Goal: Task Accomplishment & Management: Complete application form

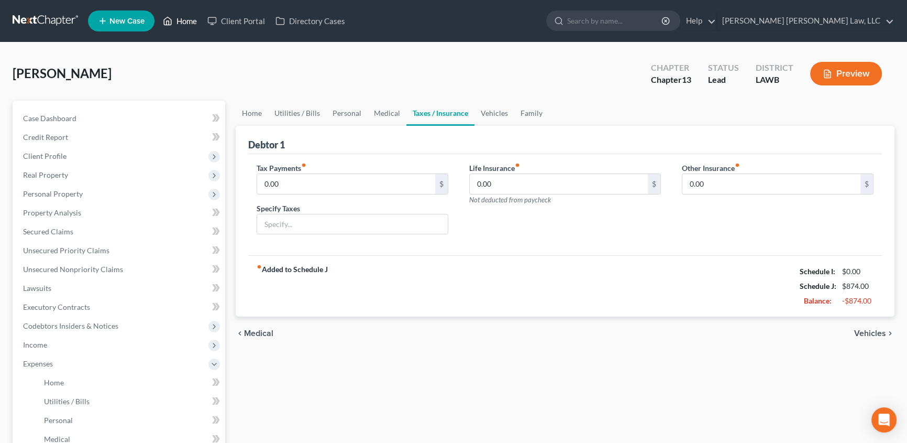
click at [189, 19] on link "Home" at bounding box center [180, 21] width 45 height 19
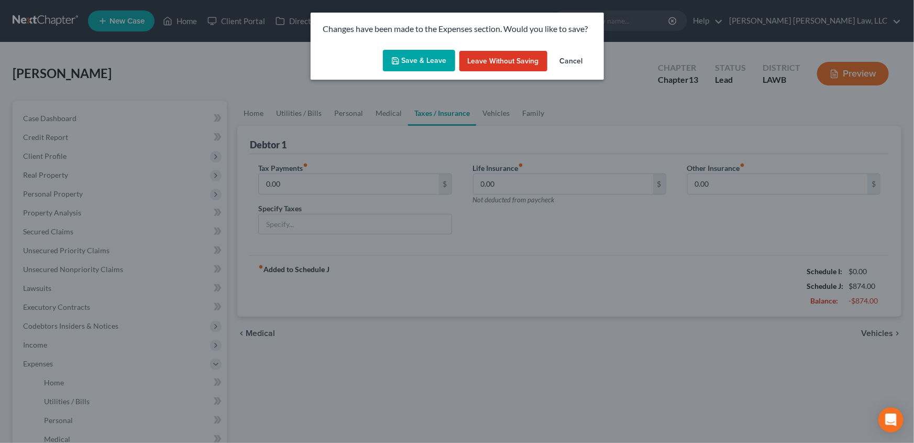
click at [414, 62] on button "Save & Leave" at bounding box center [419, 61] width 72 height 22
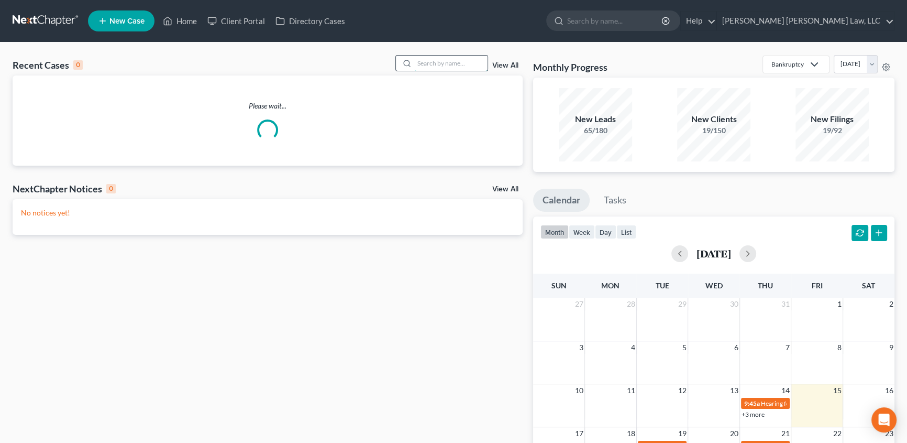
click at [440, 68] on input "search" at bounding box center [450, 63] width 73 height 15
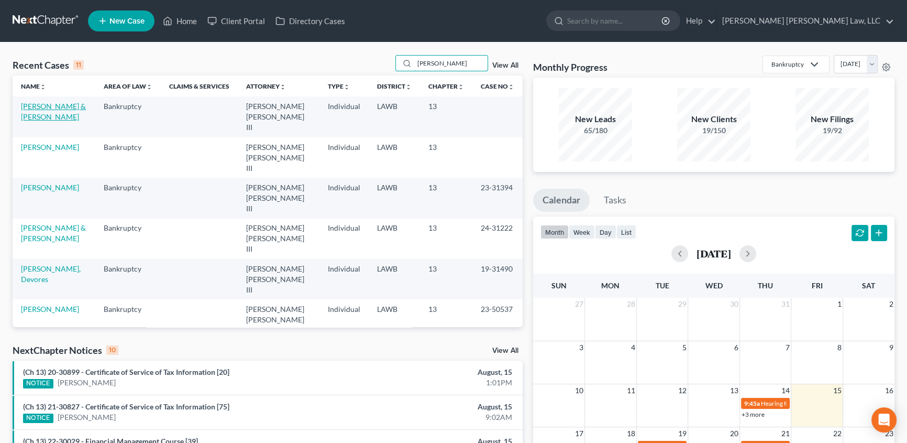
type input "[PERSON_NAME]"
click at [44, 108] on link "[PERSON_NAME] & [PERSON_NAME]" at bounding box center [53, 111] width 65 height 19
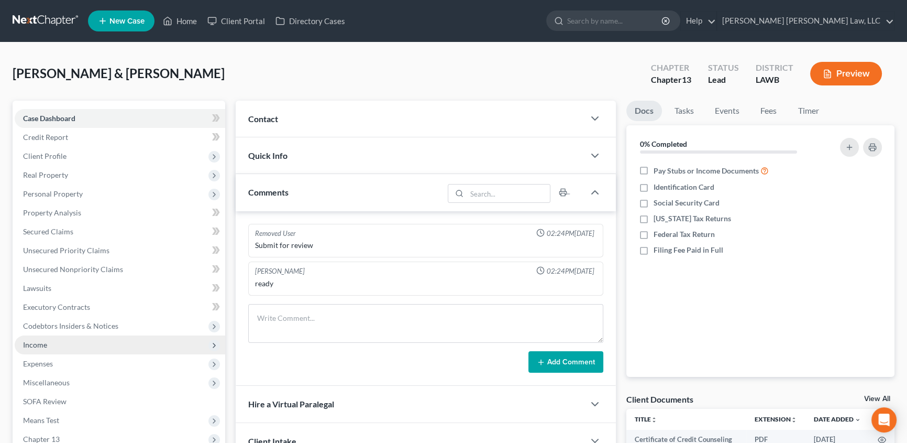
click at [31, 336] on span "Income" at bounding box center [120, 344] width 211 height 19
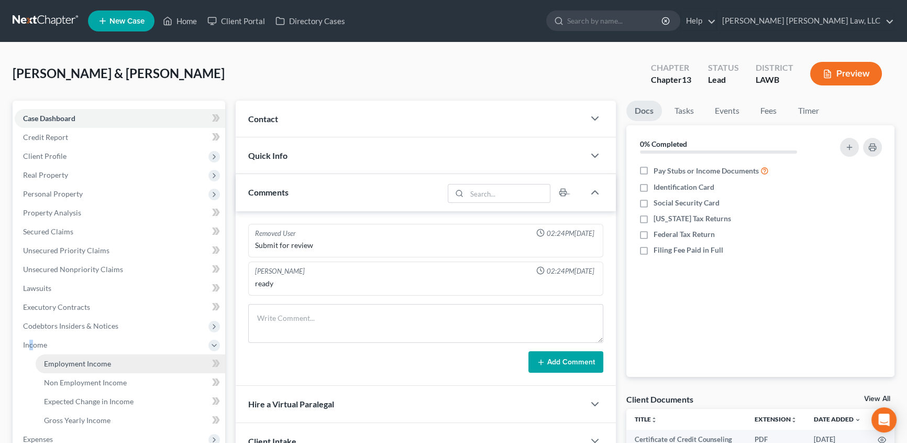
click at [62, 361] on span "Employment Income" at bounding box center [77, 363] width 67 height 9
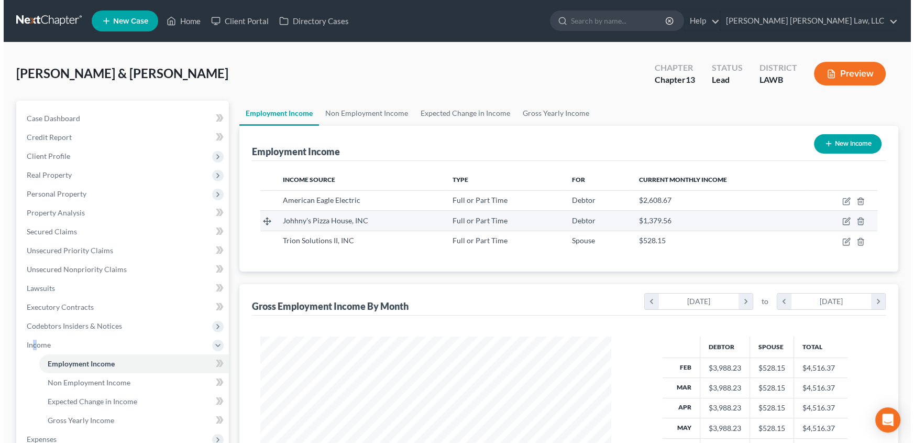
scroll to position [188, 372]
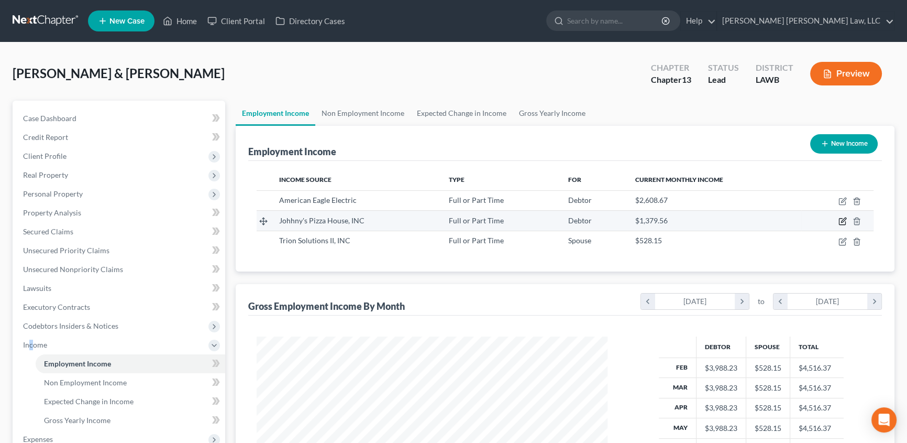
click at [843, 221] on icon "button" at bounding box center [843, 220] width 5 height 5
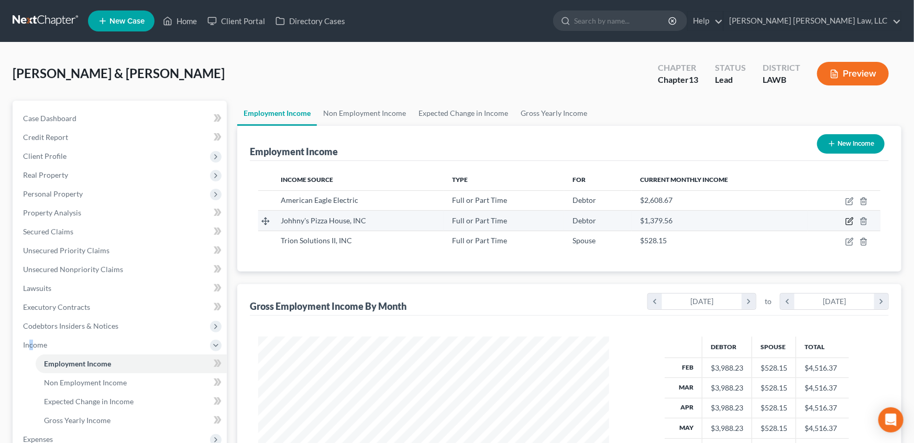
select select "0"
select select "19"
select select "2"
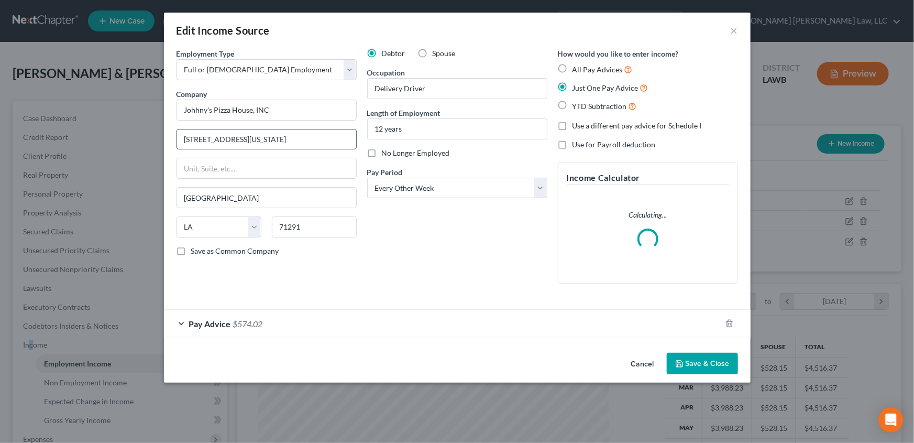
scroll to position [188, 375]
click at [196, 322] on span "Pay Advice" at bounding box center [210, 323] width 42 height 10
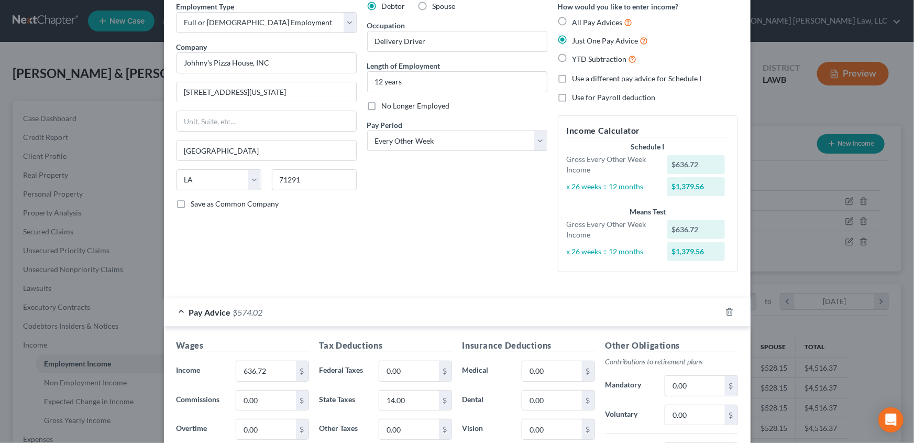
scroll to position [95, 0]
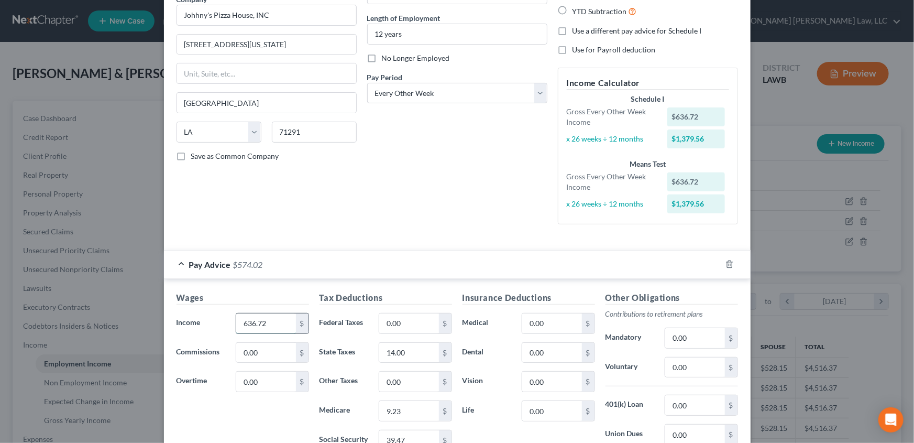
click at [267, 319] on input "636.72" at bounding box center [265, 323] width 59 height 20
type input "393.23"
click at [406, 349] on input "14.00" at bounding box center [408, 353] width 59 height 20
type input "0.00"
type input "5.70"
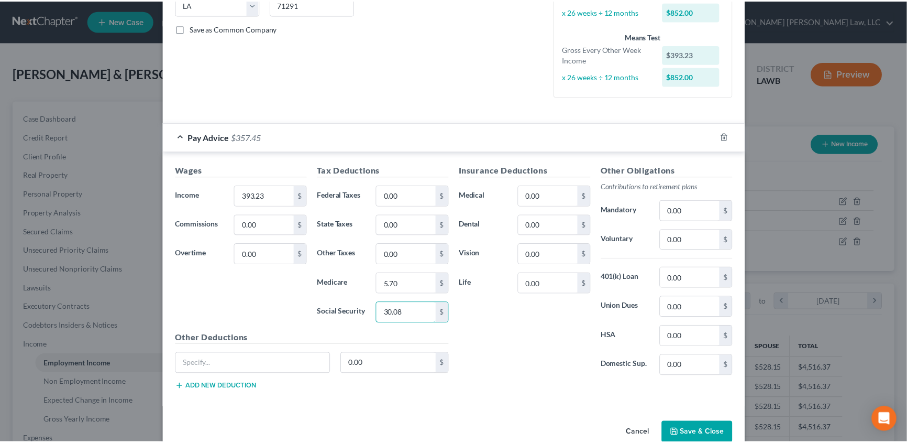
scroll to position [243, 0]
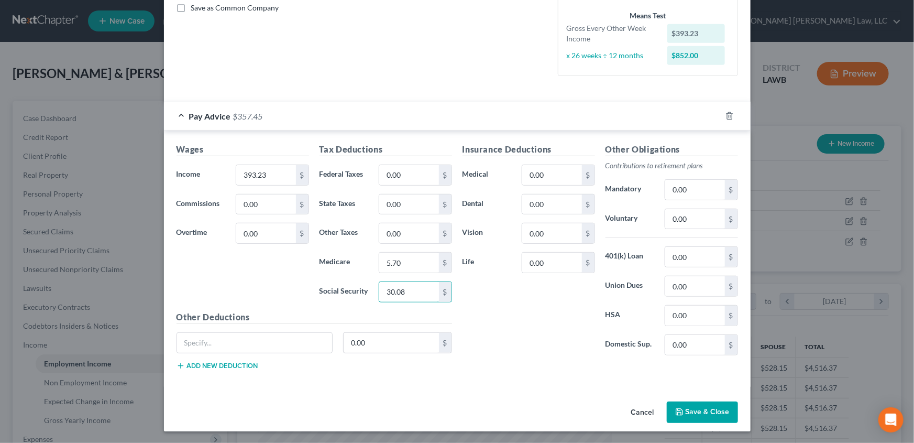
type input "30.08"
click at [691, 409] on button "Save & Close" at bounding box center [702, 412] width 71 height 22
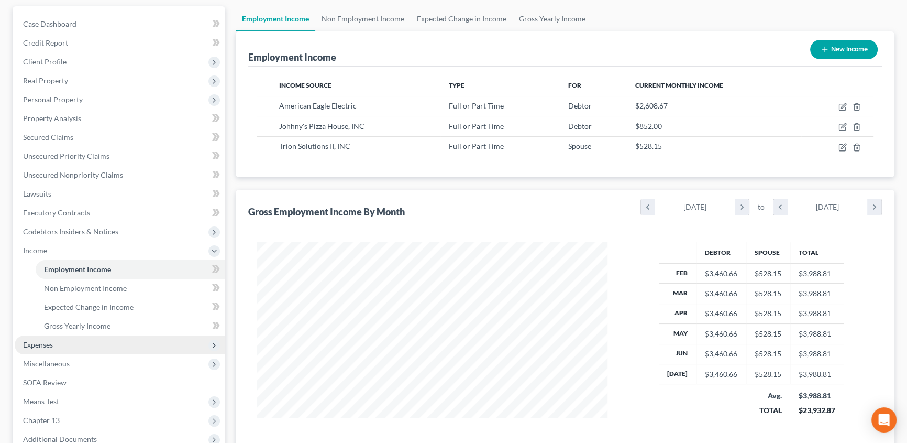
scroll to position [95, 0]
click at [43, 340] on span "Expenses" at bounding box center [38, 343] width 30 height 9
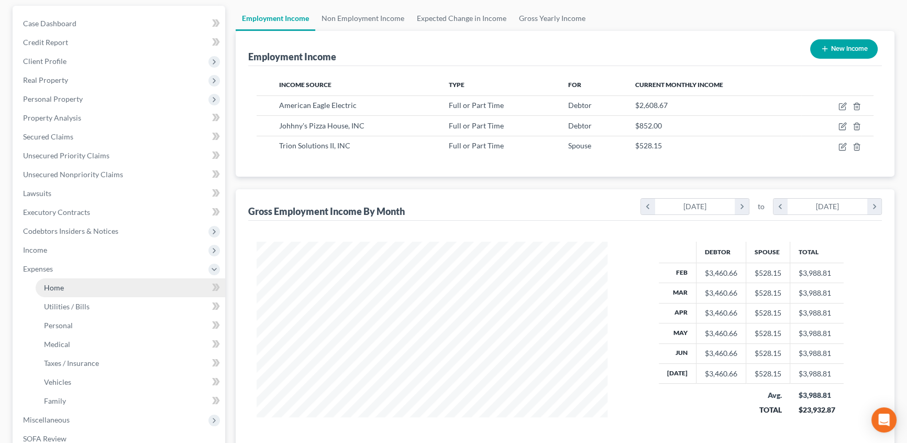
click at [59, 287] on span "Home" at bounding box center [54, 287] width 20 height 9
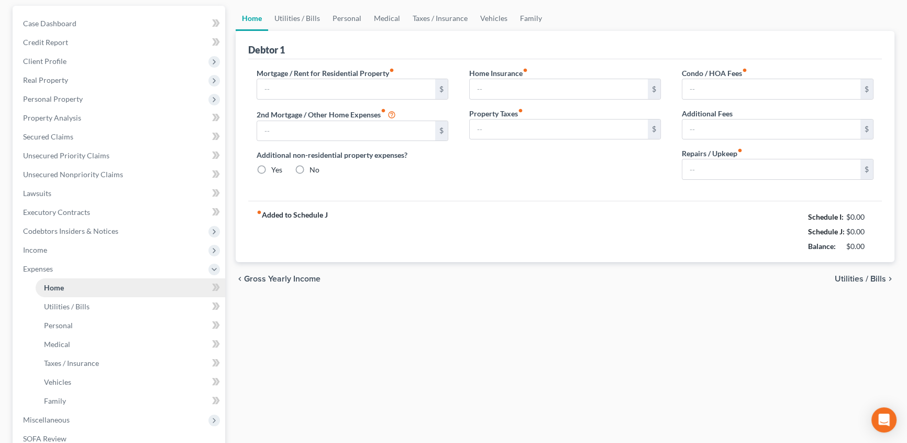
scroll to position [13, 0]
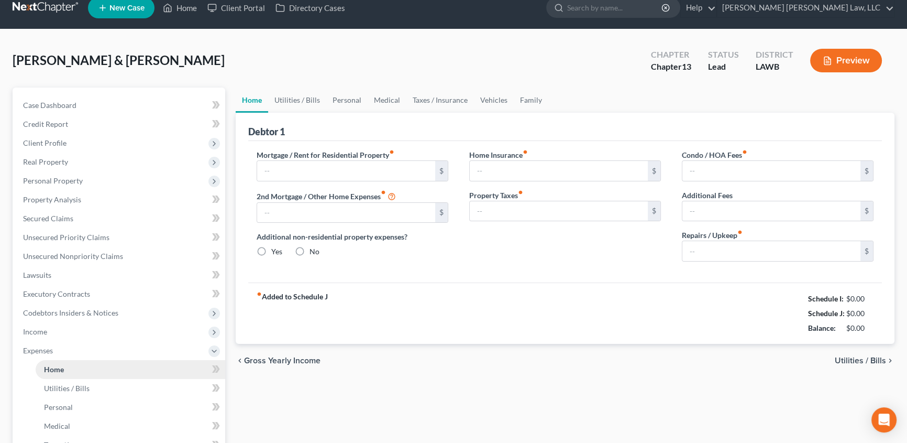
type input "400.00"
type input "0.00"
radio input "true"
type input "0.00"
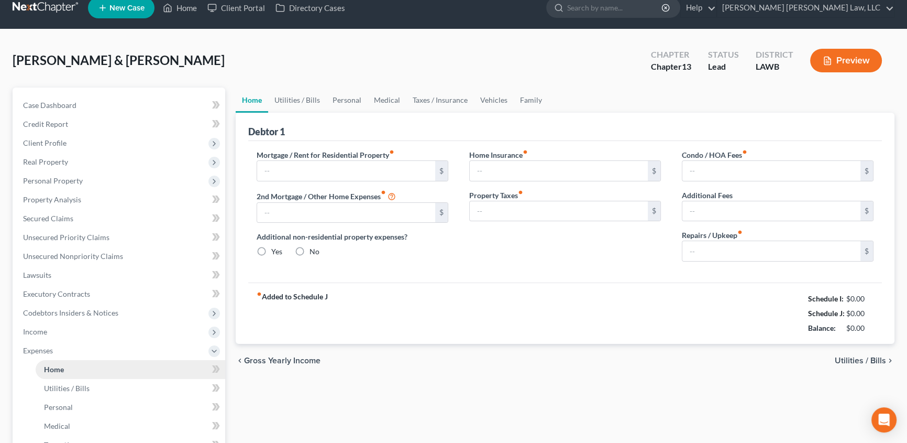
type input "0.00"
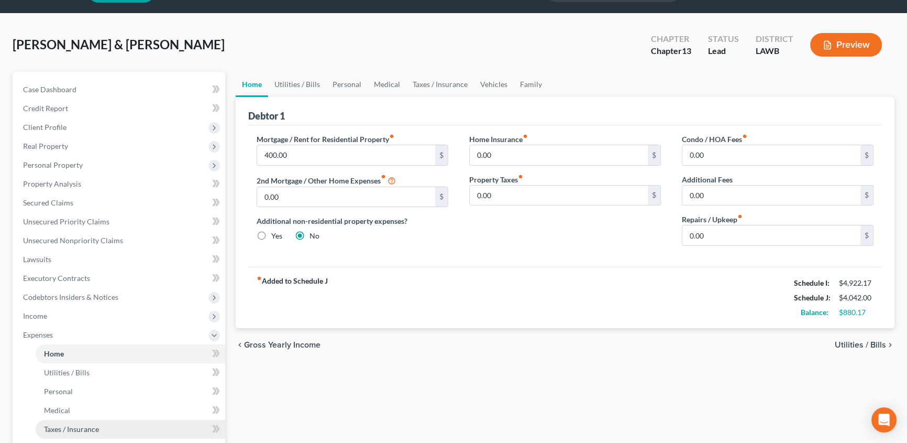
scroll to position [142, 0]
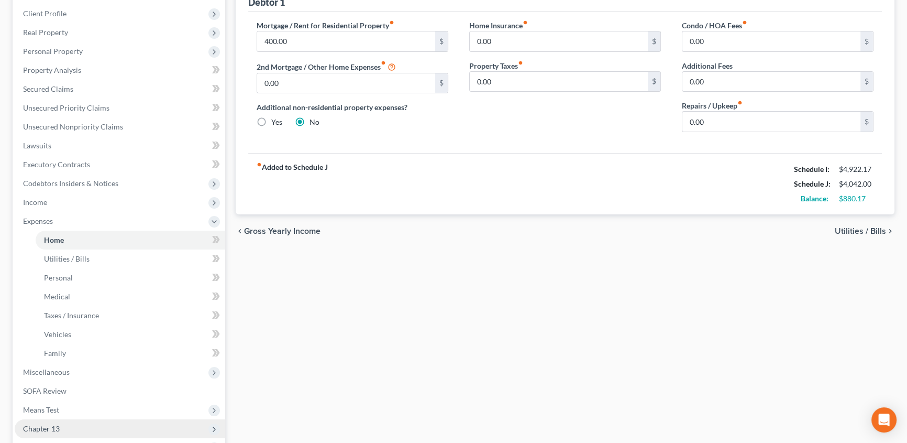
click at [31, 426] on span "Chapter 13" at bounding box center [41, 428] width 37 height 9
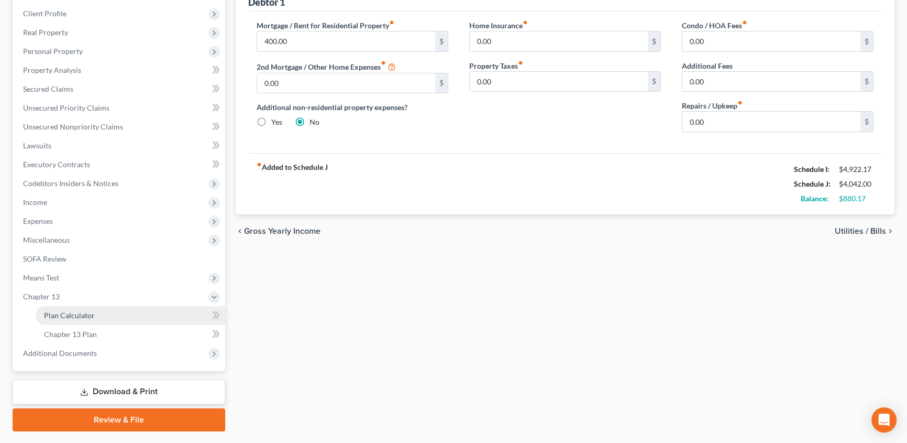
click at [73, 318] on span "Plan Calculator" at bounding box center [69, 315] width 51 height 9
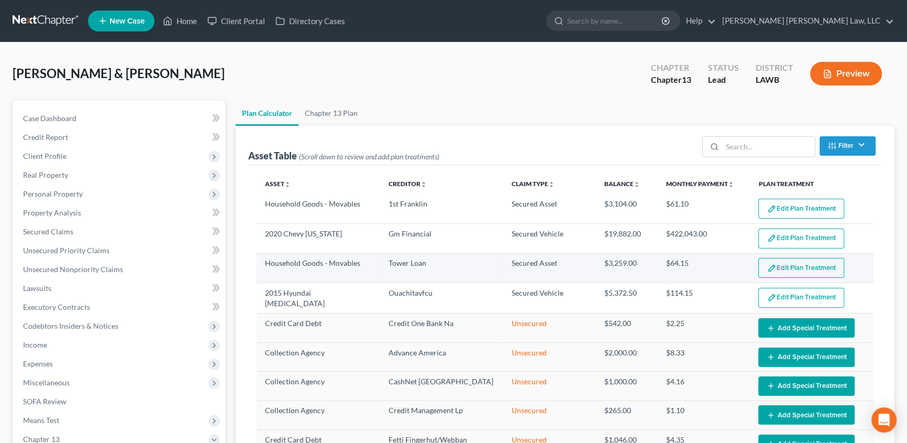
select select "59"
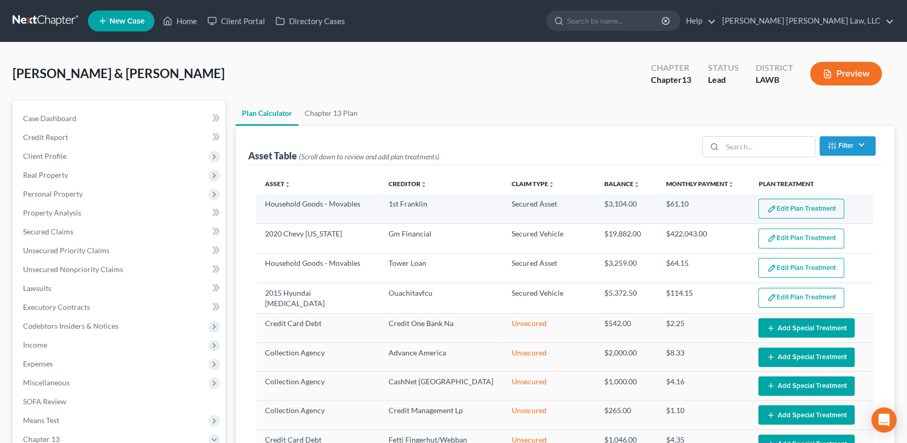
click at [825, 210] on button "Edit Plan Treatment" at bounding box center [802, 209] width 86 height 20
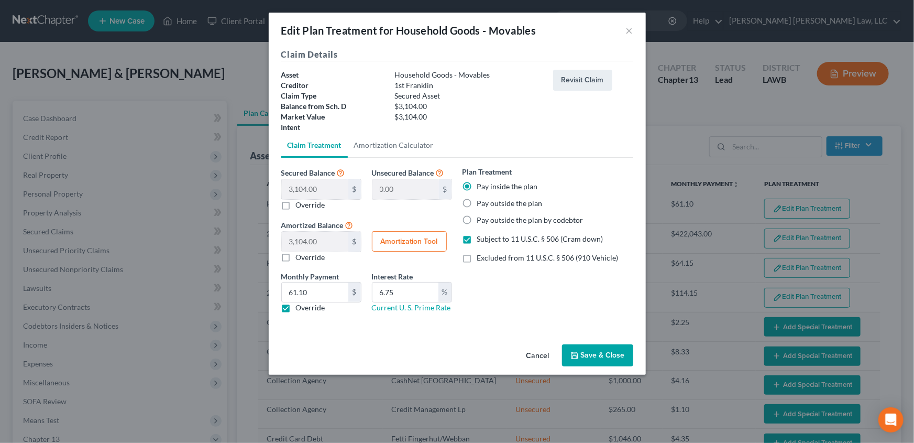
drag, startPoint x: 542, startPoint y: 356, endPoint x: 411, endPoint y: 378, distance: 133.2
click at [542, 356] on button "Cancel" at bounding box center [538, 355] width 40 height 21
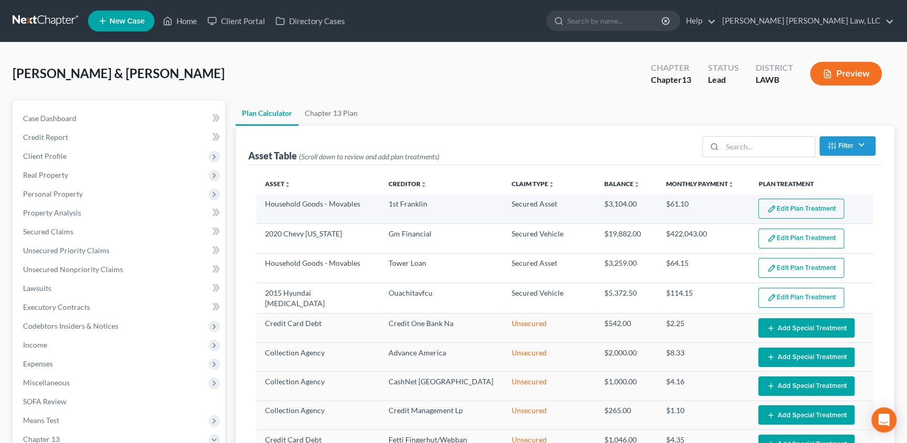
click at [775, 211] on button "Edit Plan Treatment" at bounding box center [802, 209] width 86 height 20
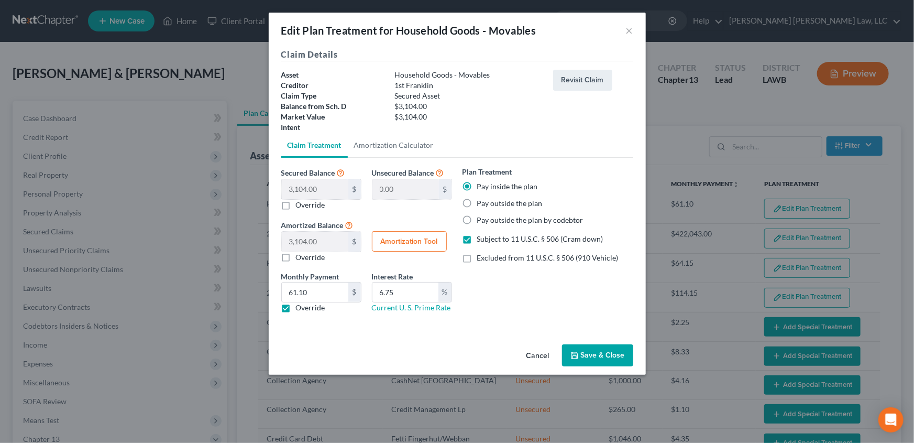
click at [296, 310] on label "Override" at bounding box center [310, 307] width 29 height 10
click at [300, 309] on input "Override" at bounding box center [303, 305] width 7 height 7
checkbox input "false"
click at [412, 295] on input "6.75" at bounding box center [405, 292] width 66 height 20
type input "6"
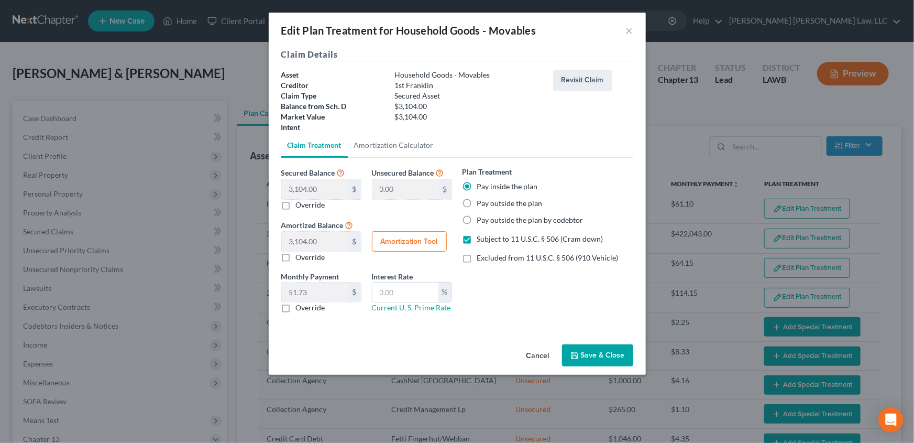
drag, startPoint x: 578, startPoint y: 353, endPoint x: 669, endPoint y: 346, distance: 90.8
click at [579, 354] on icon "button" at bounding box center [574, 355] width 8 height 8
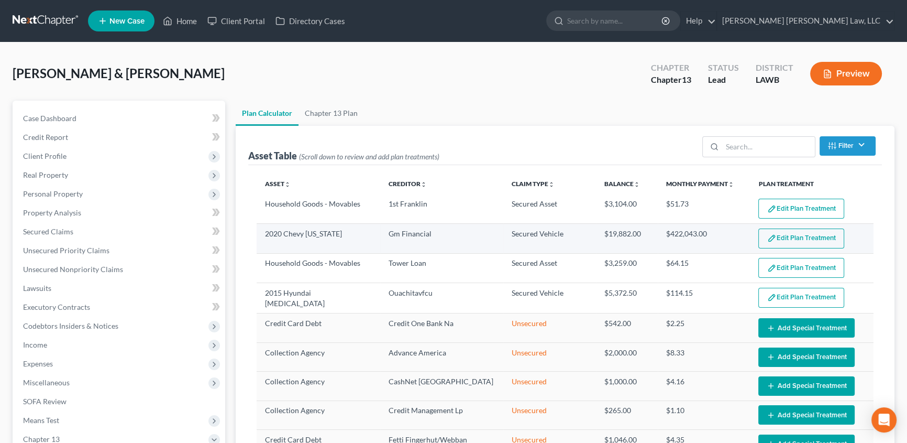
select select "59"
click at [767, 238] on img "button" at bounding box center [771, 238] width 9 height 9
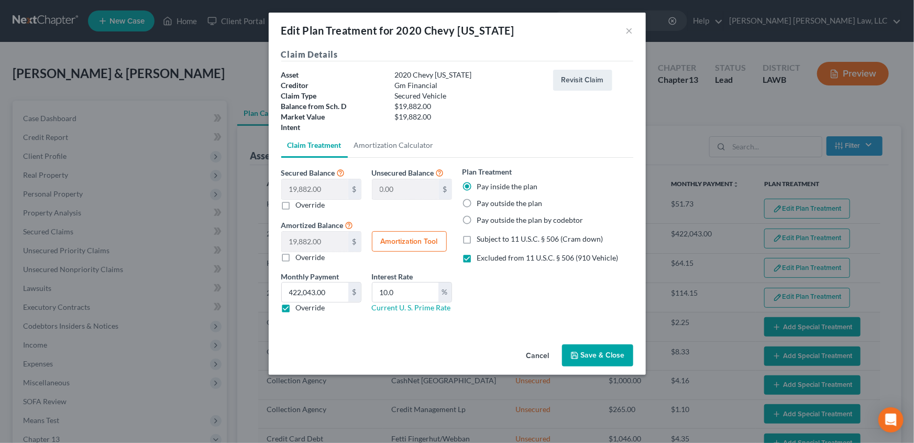
click at [477, 259] on label "Excluded from 11 U.S.C. § 506 (910 Vehicle)" at bounding box center [547, 257] width 141 height 10
click at [481, 259] on input "Excluded from 11 U.S.C. § 506 (910 Vehicle)" at bounding box center [484, 255] width 7 height 7
checkbox input "false"
click at [296, 305] on label "Override" at bounding box center [310, 307] width 29 height 10
click at [300, 305] on input "Override" at bounding box center [303, 305] width 7 height 7
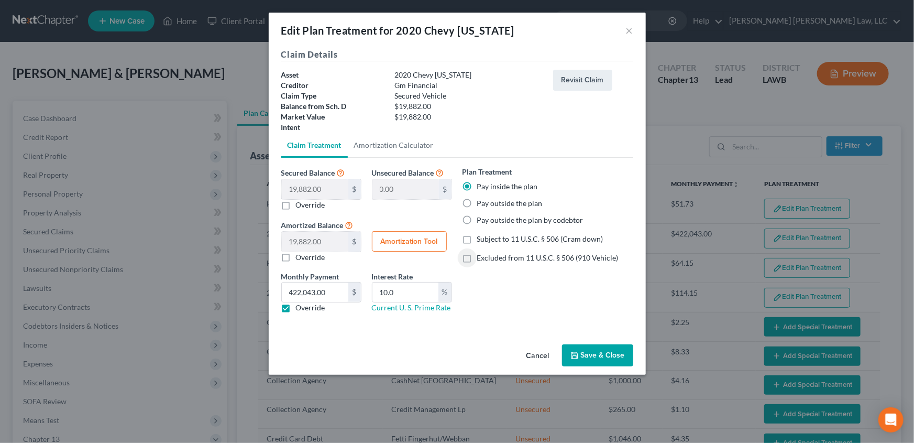
checkbox input "false"
click at [415, 299] on input "10.0" at bounding box center [405, 292] width 66 height 20
type input "1"
click at [584, 355] on button "Save & Close" at bounding box center [597, 355] width 71 height 22
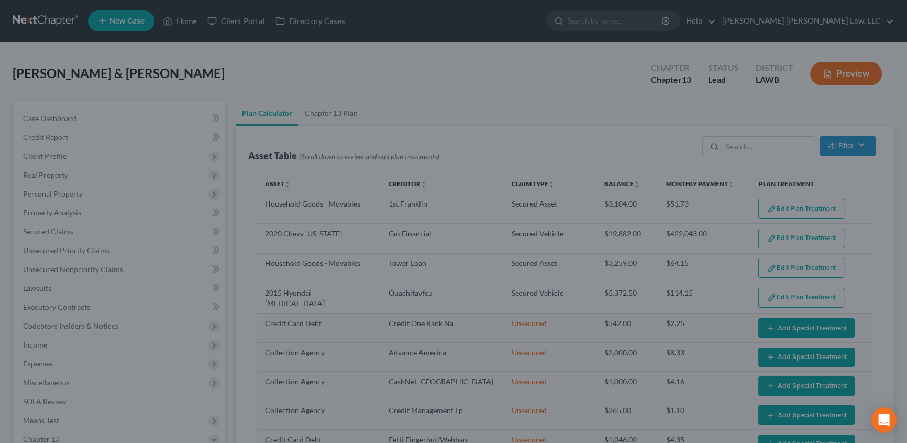
select select "59"
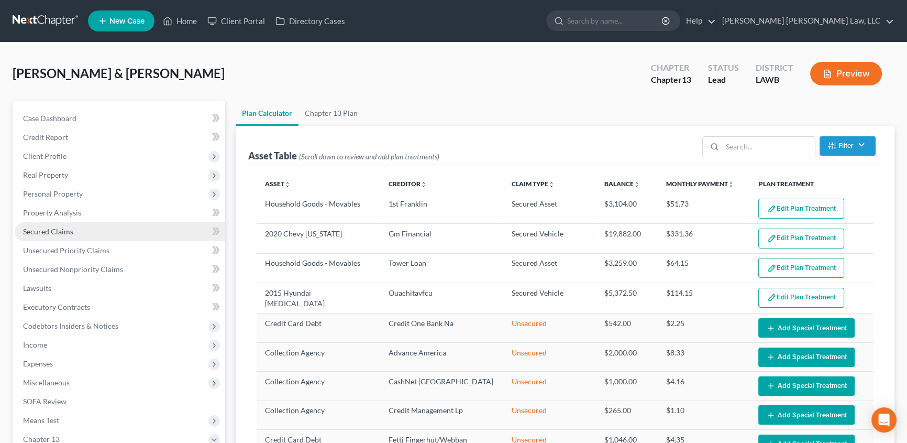
click at [51, 230] on span "Secured Claims" at bounding box center [48, 231] width 50 height 9
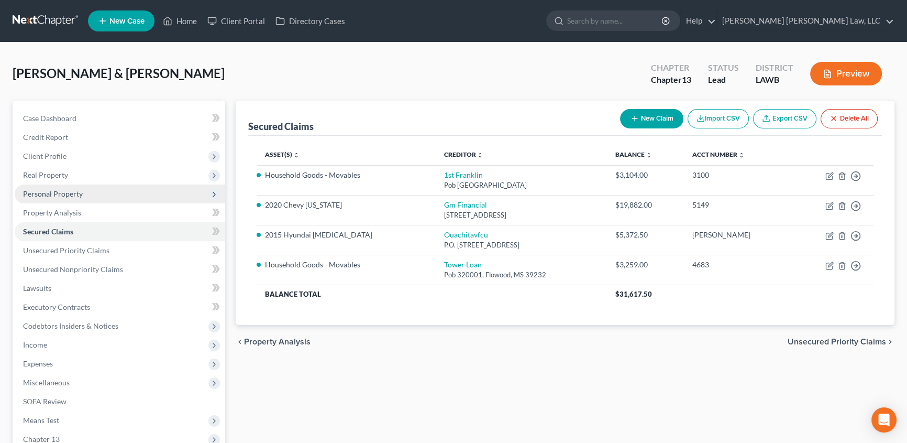
click at [47, 192] on span "Personal Property" at bounding box center [53, 193] width 60 height 9
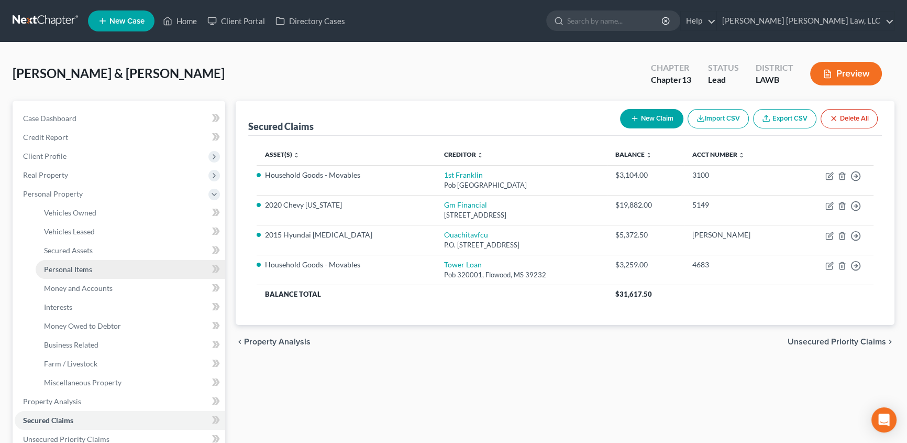
click at [54, 266] on span "Personal Items" at bounding box center [68, 269] width 48 height 9
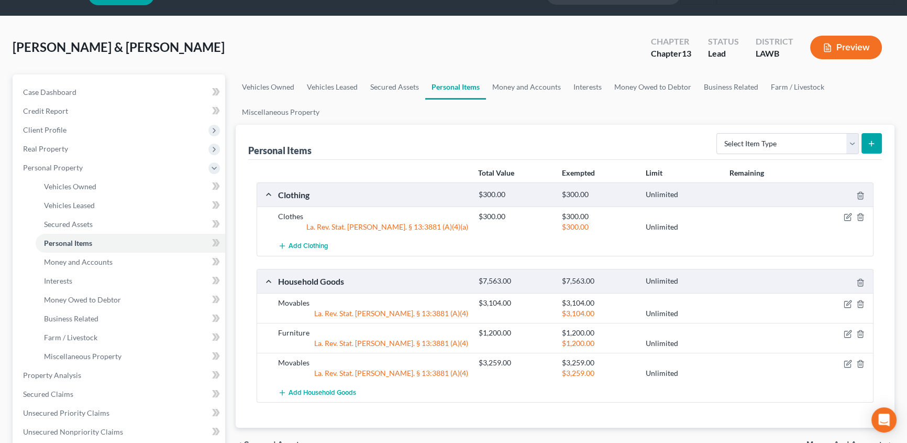
scroll to position [95, 0]
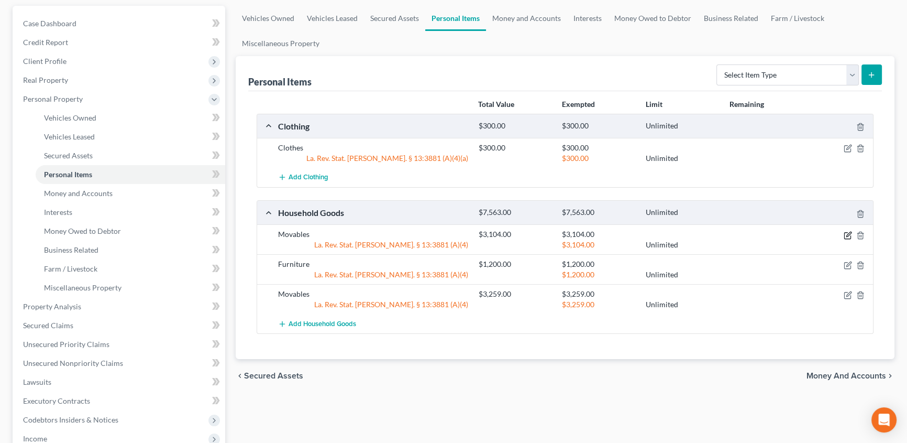
drag, startPoint x: 848, startPoint y: 229, endPoint x: 810, endPoint y: 235, distance: 38.8
click at [849, 231] on icon "button" at bounding box center [848, 235] width 8 height 8
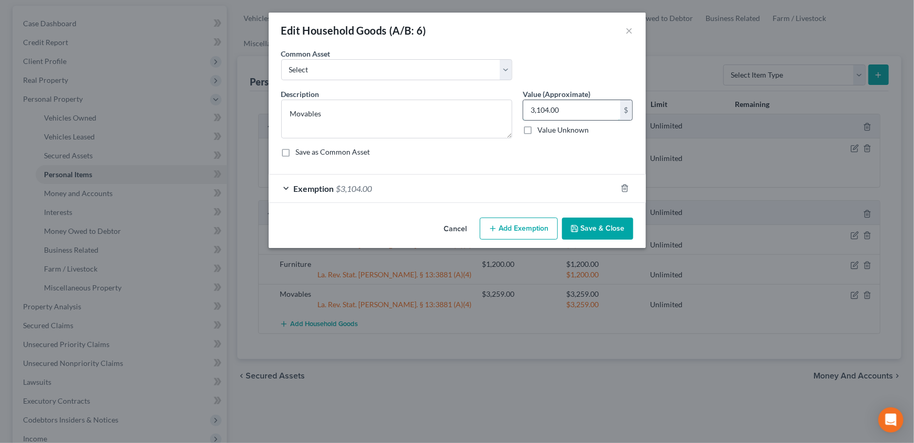
click at [577, 112] on input "3,104.00" at bounding box center [571, 110] width 97 height 20
type input "3,000.00"
click at [621, 189] on icon "button" at bounding box center [625, 188] width 8 height 8
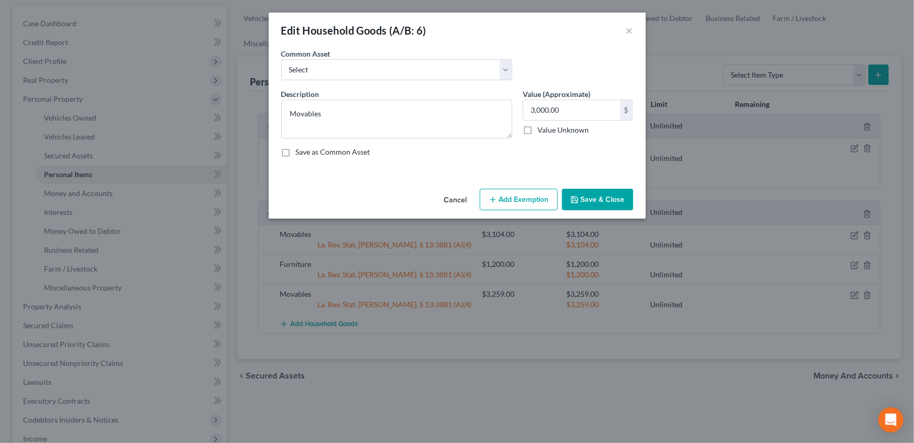
click at [597, 203] on button "Save & Close" at bounding box center [597, 200] width 71 height 22
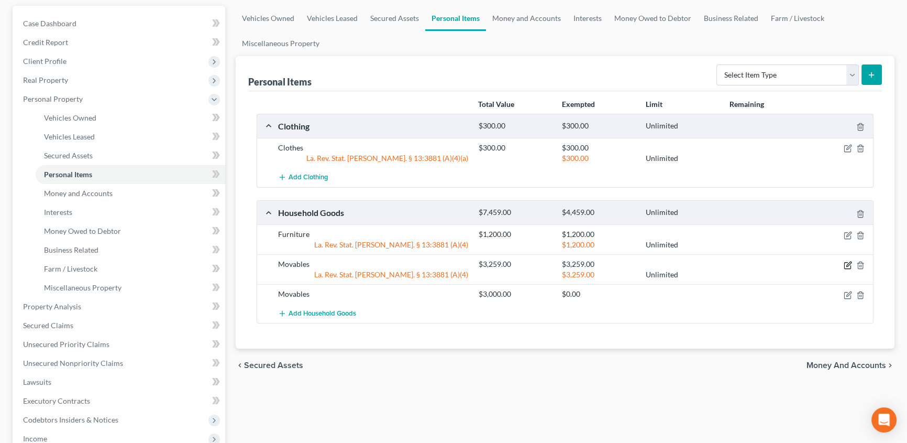
click at [847, 263] on icon "button" at bounding box center [849, 263] width 5 height 5
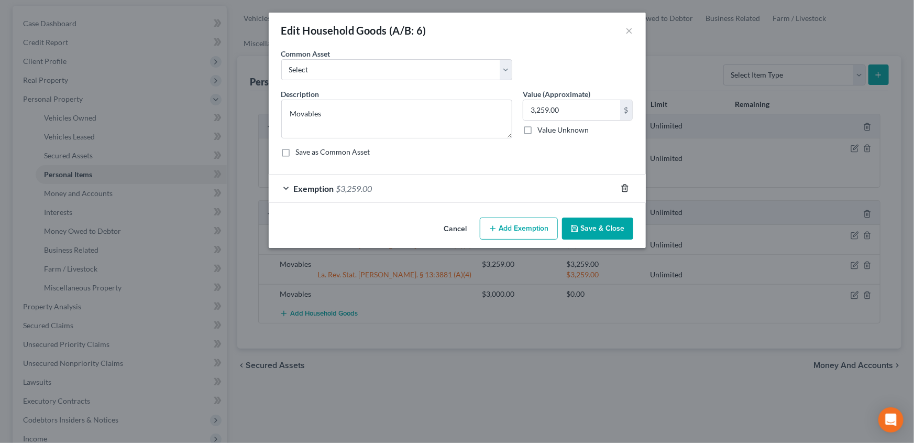
click at [622, 186] on icon "button" at bounding box center [624, 188] width 5 height 7
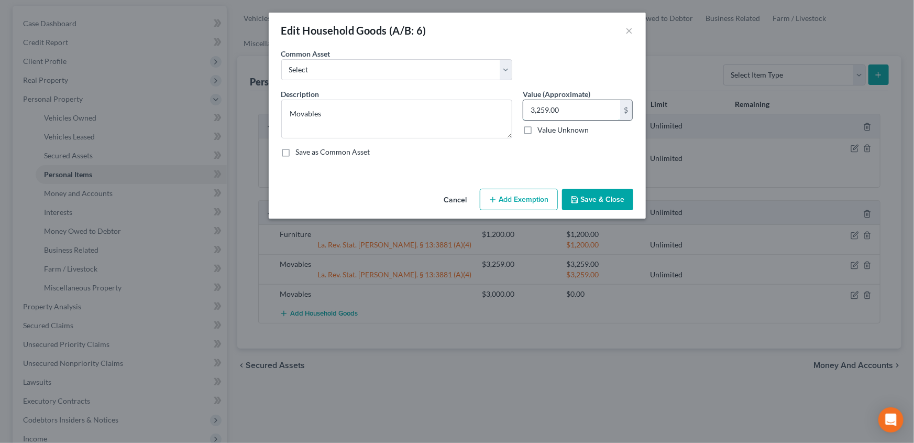
click at [572, 108] on input "3,259.00" at bounding box center [571, 110] width 97 height 20
type input "3,536.00"
click at [588, 200] on button "Save & Close" at bounding box center [597, 200] width 71 height 22
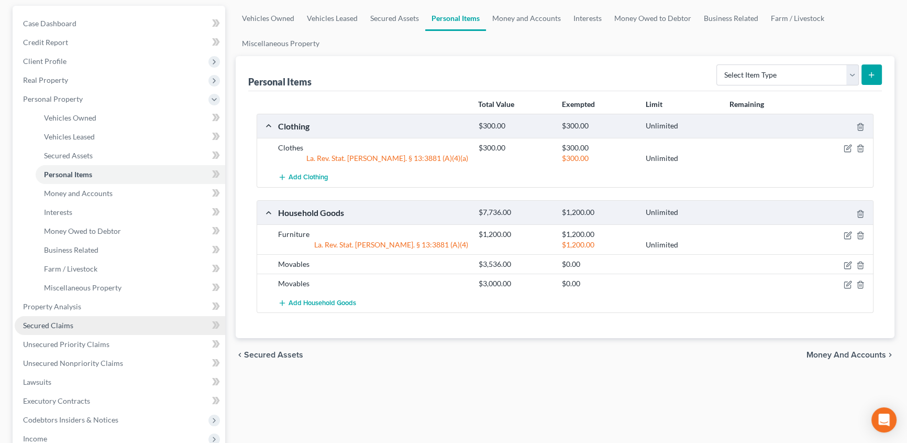
click at [43, 321] on span "Secured Claims" at bounding box center [48, 325] width 50 height 9
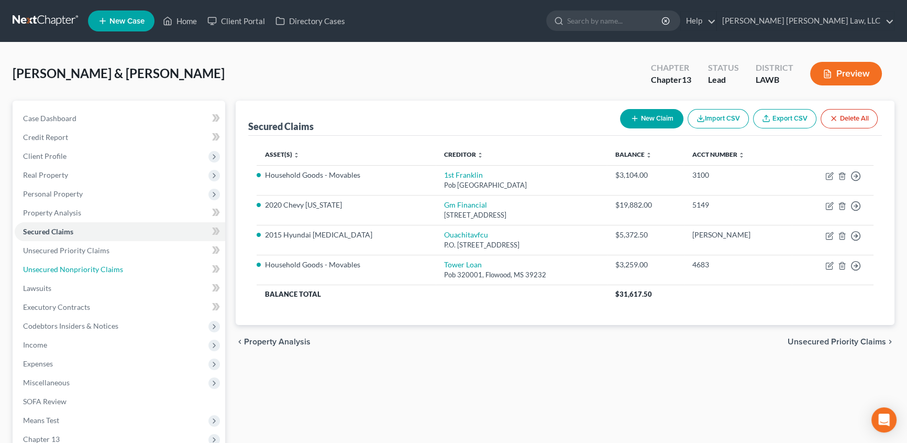
drag, startPoint x: 34, startPoint y: 266, endPoint x: 257, endPoint y: 344, distance: 235.9
click at [34, 266] on span "Unsecured Nonpriority Claims" at bounding box center [73, 269] width 100 height 9
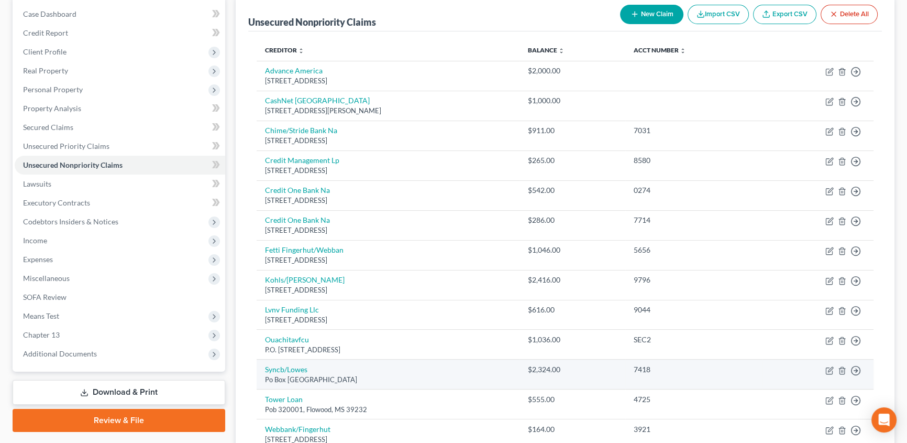
scroll to position [142, 0]
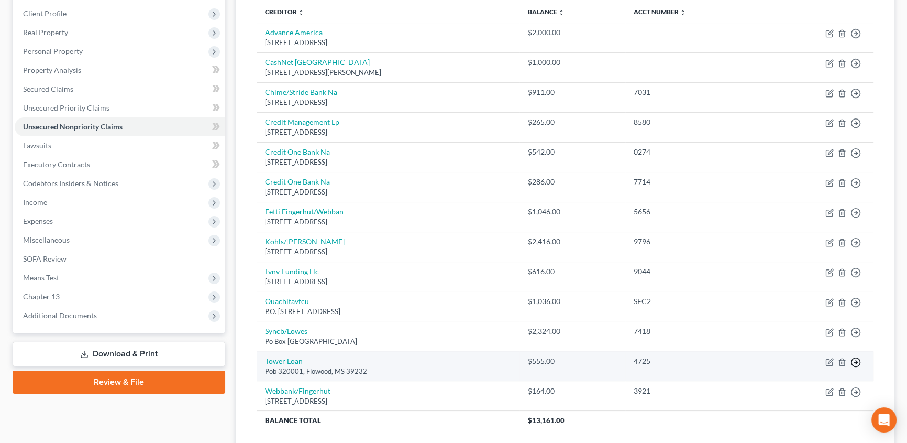
click at [854, 39] on icon "button" at bounding box center [856, 33] width 10 height 10
click at [777, 369] on link "Move to D" at bounding box center [807, 370] width 87 height 18
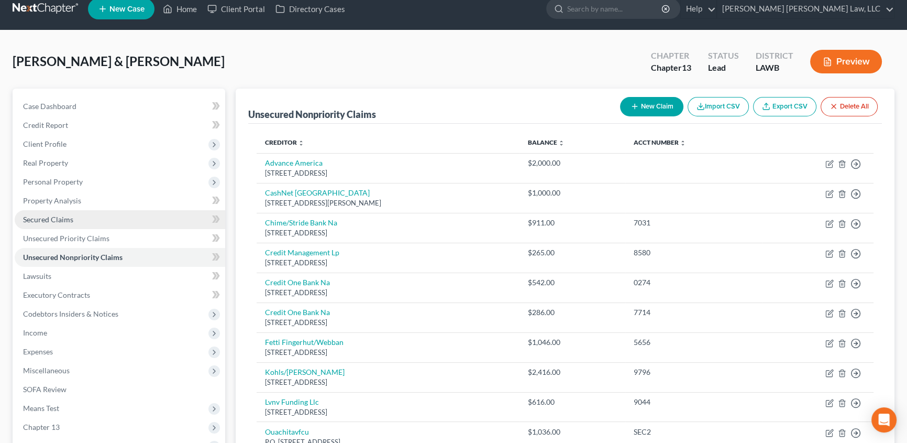
scroll to position [47, 0]
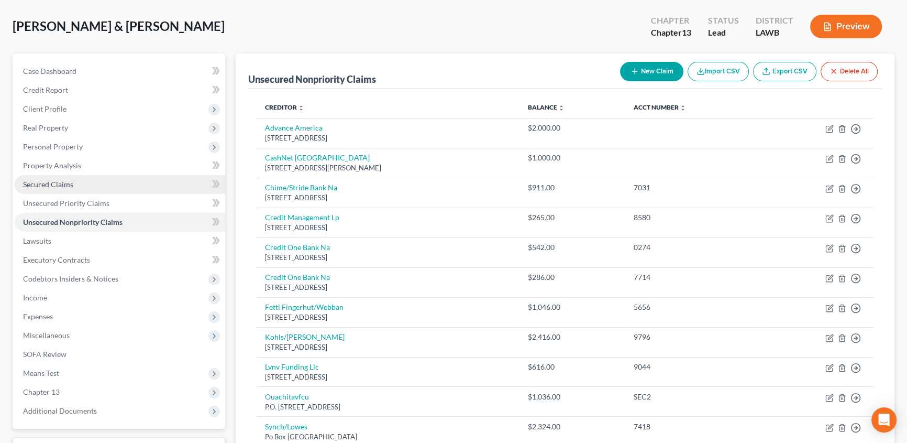
click at [66, 182] on span "Secured Claims" at bounding box center [48, 184] width 50 height 9
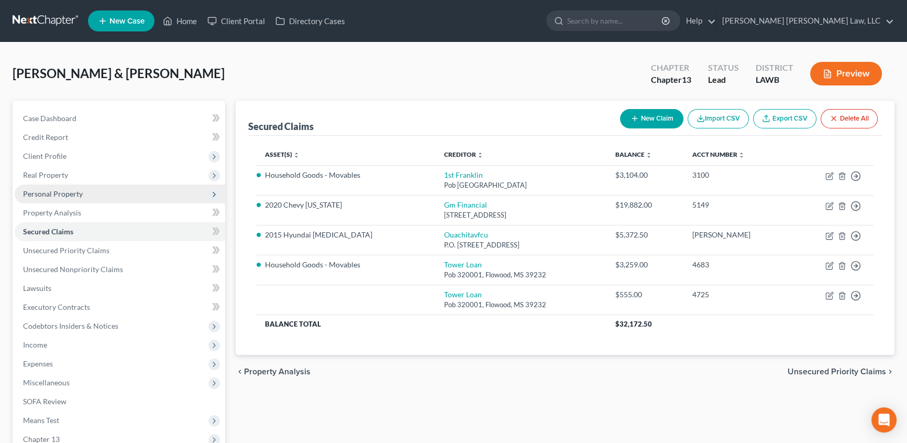
click at [68, 190] on span "Personal Property" at bounding box center [53, 193] width 60 height 9
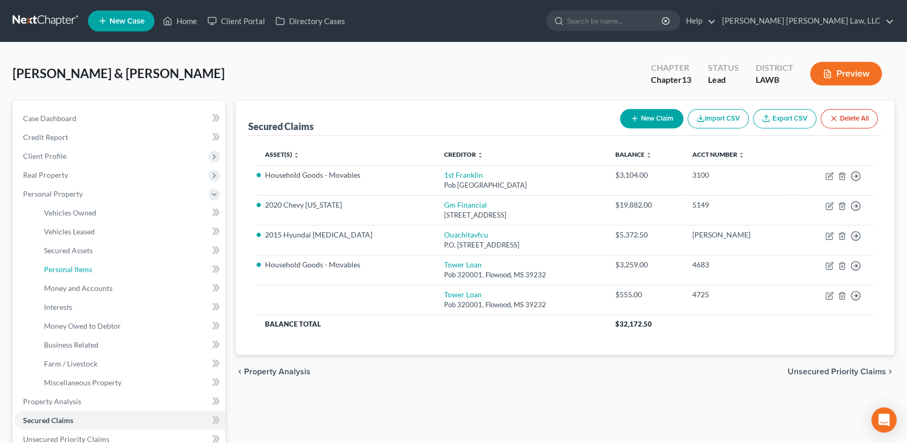
click at [85, 272] on span "Personal Items" at bounding box center [68, 269] width 48 height 9
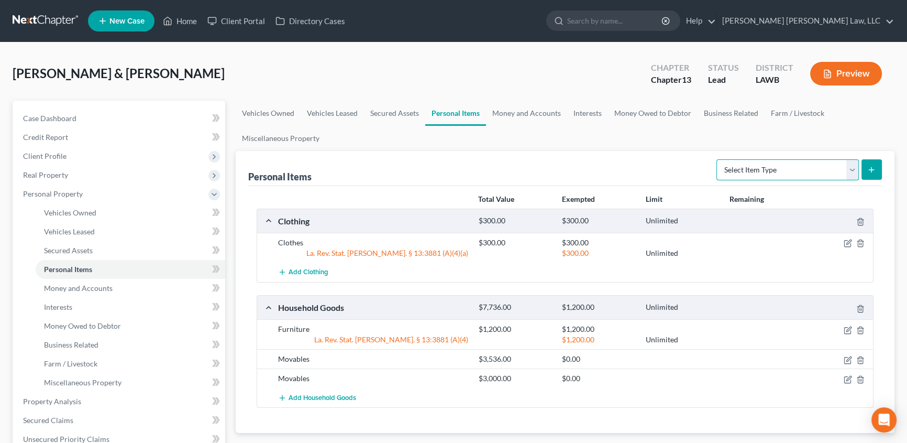
drag, startPoint x: 856, startPoint y: 169, endPoint x: 850, endPoint y: 174, distance: 7.9
click at [856, 169] on select "Select Item Type Clothing (A/B: 11) Collectibles Of Value (A/B: 8) Electronics …" at bounding box center [788, 169] width 142 height 21
select select "household_goods"
click at [718, 159] on select "Select Item Type Clothing (A/B: 11) Collectibles Of Value (A/B: 8) Electronics …" at bounding box center [788, 169] width 142 height 21
click at [870, 166] on icon "submit" at bounding box center [871, 170] width 8 height 8
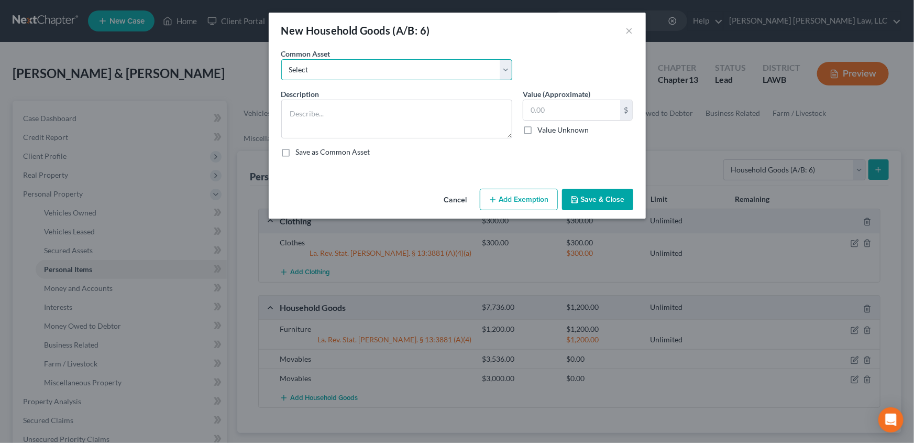
click at [293, 72] on select "Select Furniture Movables 2002 Chevy Tahoe 231,000 miles Movables Movables Mova…" at bounding box center [396, 69] width 231 height 21
select select "1"
click at [281, 59] on select "Select Furniture Movables 2002 Chevy Tahoe 231,000 miles Movables Movables Mova…" at bounding box center [396, 69] width 231 height 21
type textarea "Movables"
click at [576, 104] on input "3,600.00" at bounding box center [571, 110] width 97 height 20
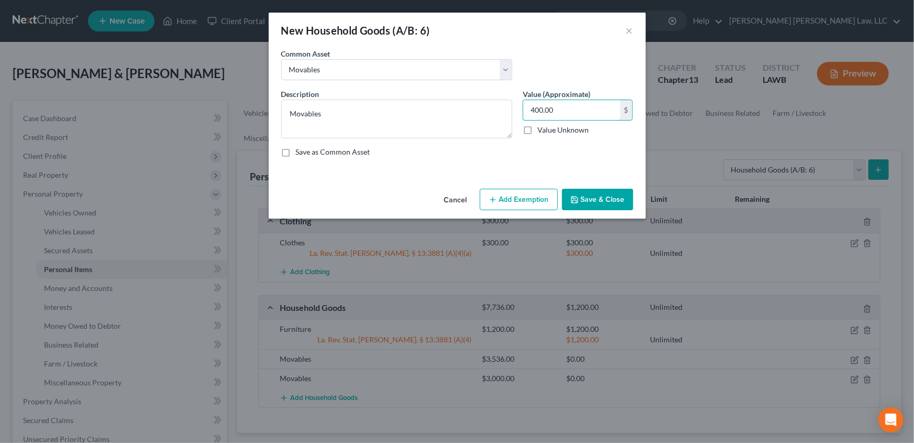
type input "400.00"
click at [590, 201] on button "Save & Close" at bounding box center [597, 200] width 71 height 22
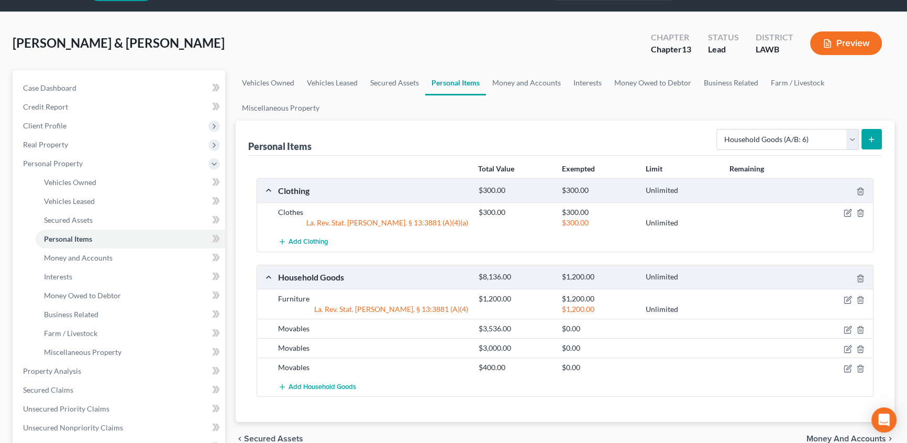
scroll to position [47, 0]
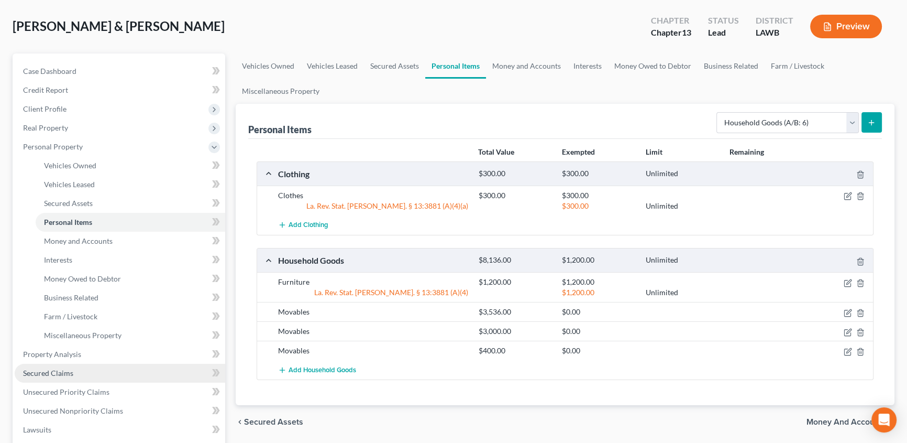
click at [50, 371] on span "Secured Claims" at bounding box center [48, 372] width 50 height 9
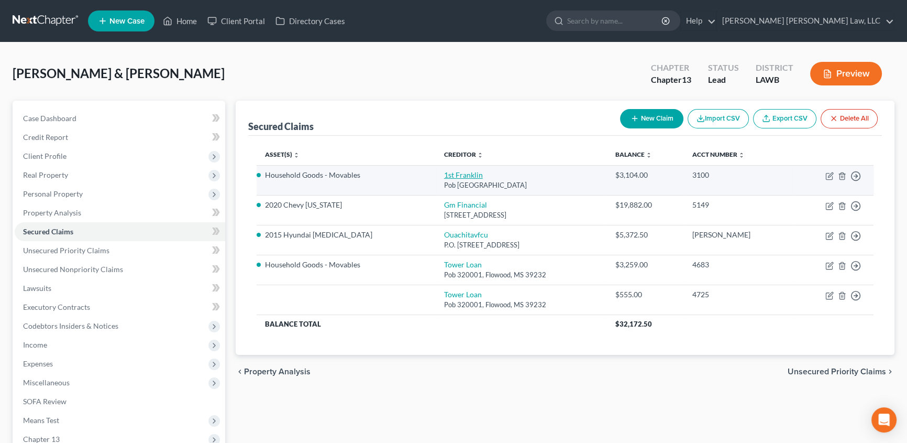
click at [444, 175] on link "1st Franklin" at bounding box center [463, 174] width 39 height 9
select select "19"
select select "12"
select select "4"
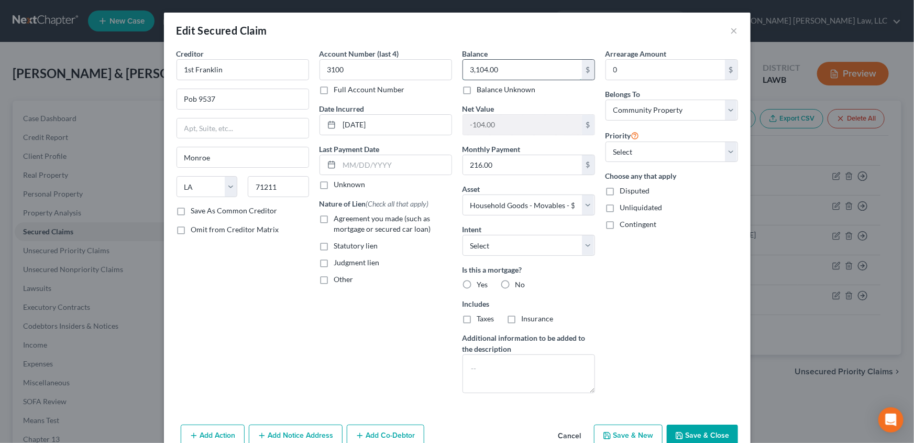
click at [529, 66] on input "3,104.00" at bounding box center [522, 70] width 119 height 20
type input "3,536.00"
click at [579, 207] on select "Select Other Multiple Assets Household Goods - Furniture - $1200.0 Clothing - C…" at bounding box center [529, 204] width 133 height 21
select select "10"
click at [463, 194] on select "Select Other Multiple Assets Household Goods - Furniture - $1200.0 Clothing - C…" at bounding box center [529, 204] width 133 height 21
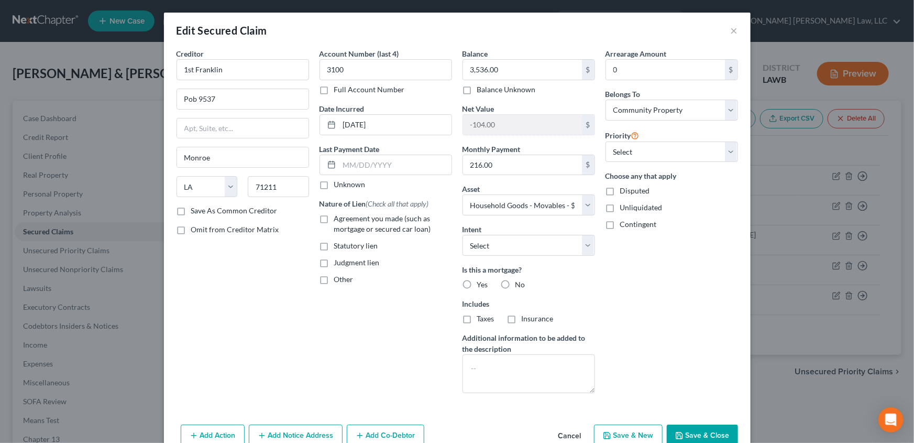
click at [515, 283] on label "No" at bounding box center [520, 284] width 10 height 10
click at [520, 283] on input "No" at bounding box center [523, 282] width 7 height 7
radio input "true"
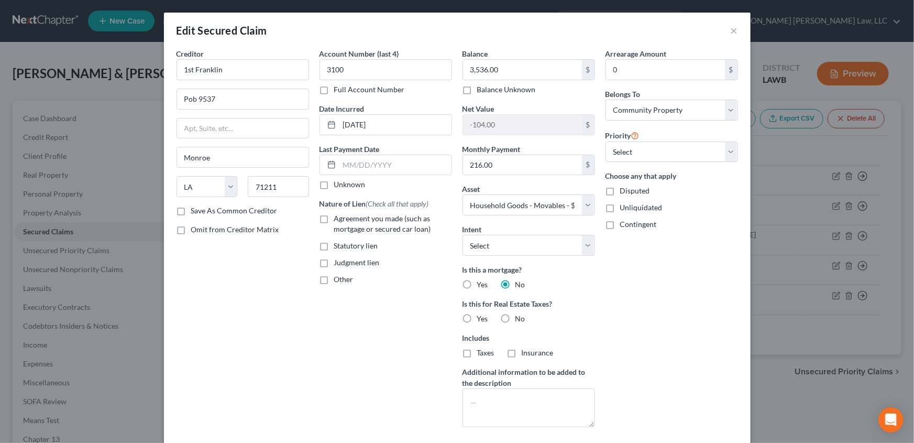
click at [515, 320] on label "No" at bounding box center [520, 318] width 10 height 10
click at [520, 320] on input "No" at bounding box center [523, 316] width 7 height 7
radio input "true"
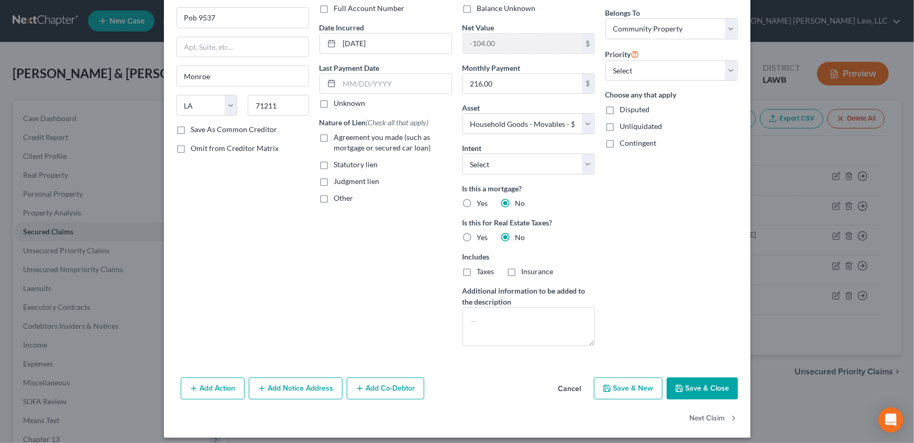
scroll to position [88, 0]
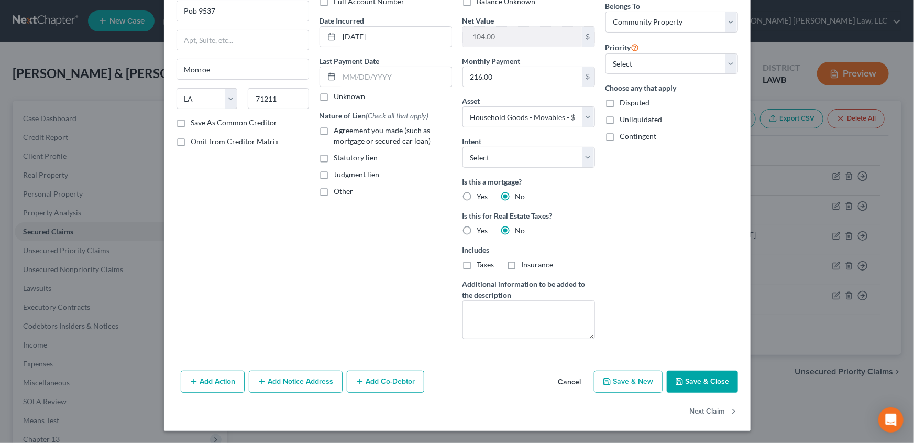
click at [719, 383] on button "Save & Close" at bounding box center [702, 381] width 71 height 22
select select
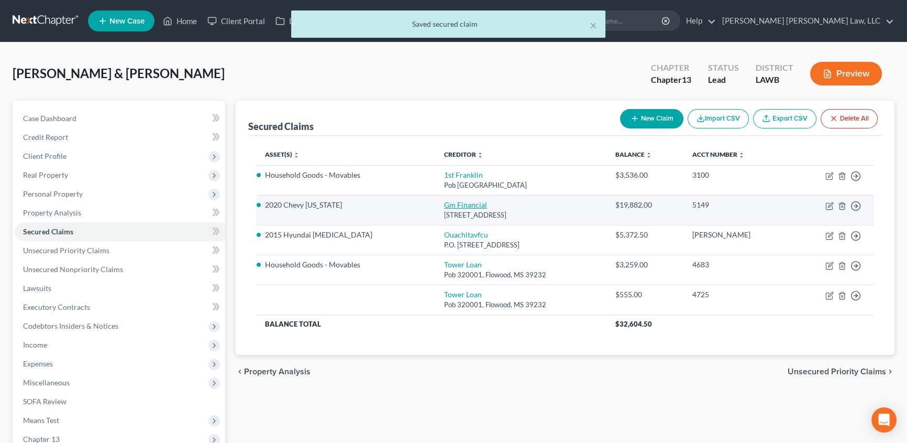
click at [445, 204] on link "Gm Financial" at bounding box center [465, 204] width 43 height 9
select select "45"
select select "8"
select select "4"
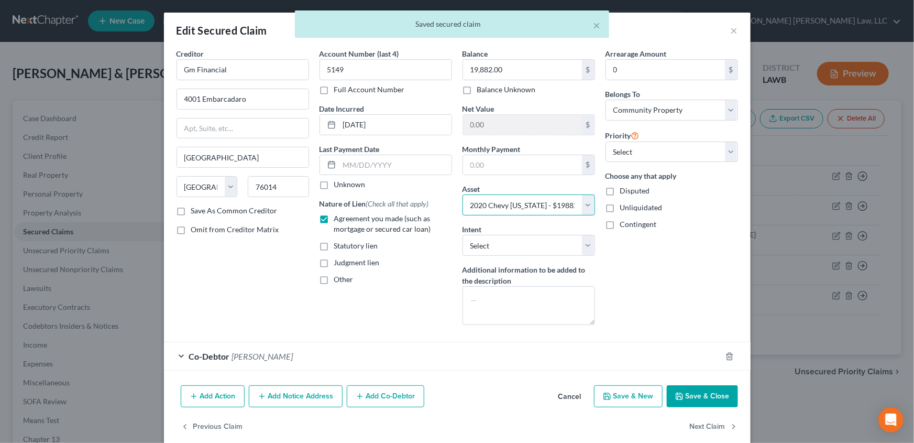
click at [586, 204] on select "Select Other Multiple Assets Household Goods - Furniture - $1200.0 Clothing - C…" at bounding box center [529, 204] width 133 height 21
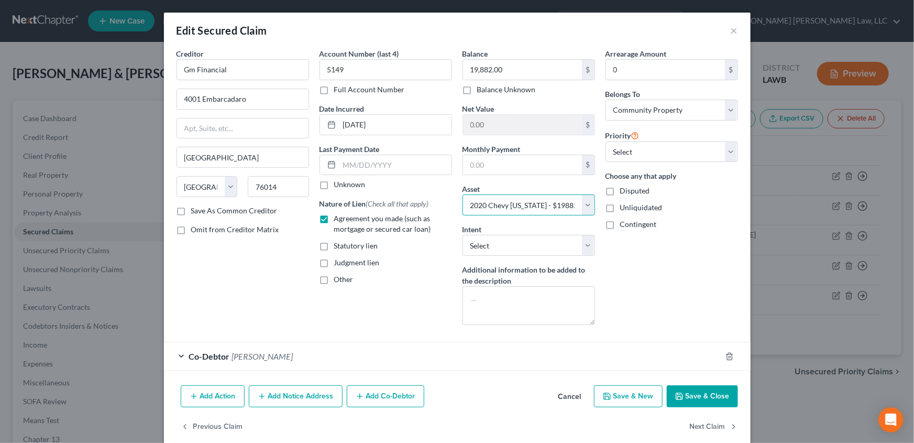
click at [463, 194] on select "Select Other Multiple Assets Household Goods - Furniture - $1200.0 Clothing - C…" at bounding box center [529, 204] width 133 height 21
click at [721, 399] on button "Save & Close" at bounding box center [702, 396] width 71 height 22
select select
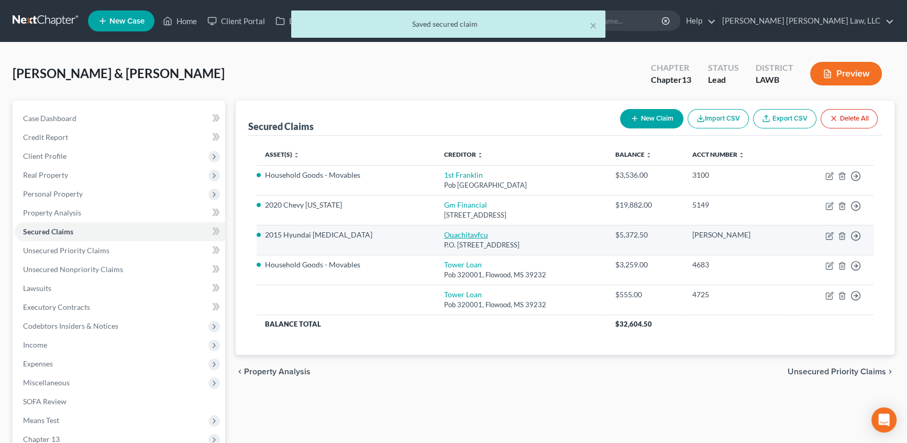
click at [455, 232] on link "Ouachitavfcu" at bounding box center [466, 234] width 44 height 9
select select "19"
select select "11"
select select "4"
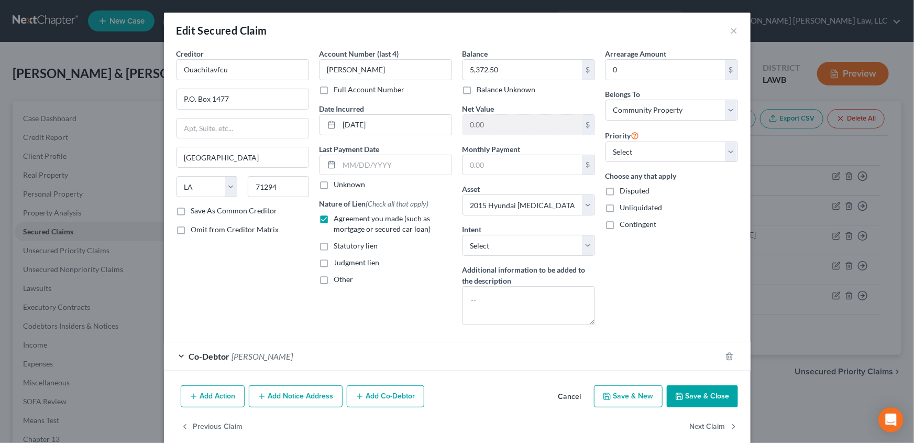
click at [693, 393] on button "Save & Close" at bounding box center [702, 396] width 71 height 22
select select
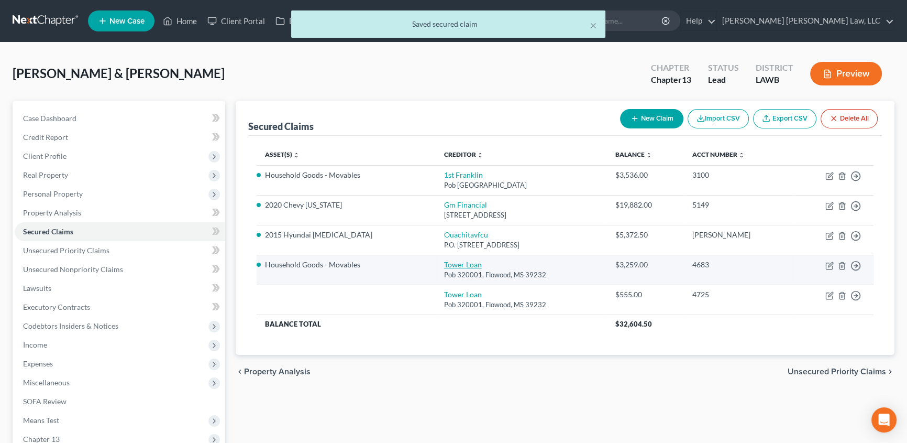
click at [444, 265] on link "Tower Loan" at bounding box center [463, 264] width 38 height 9
select select "25"
select select "10"
select select "4"
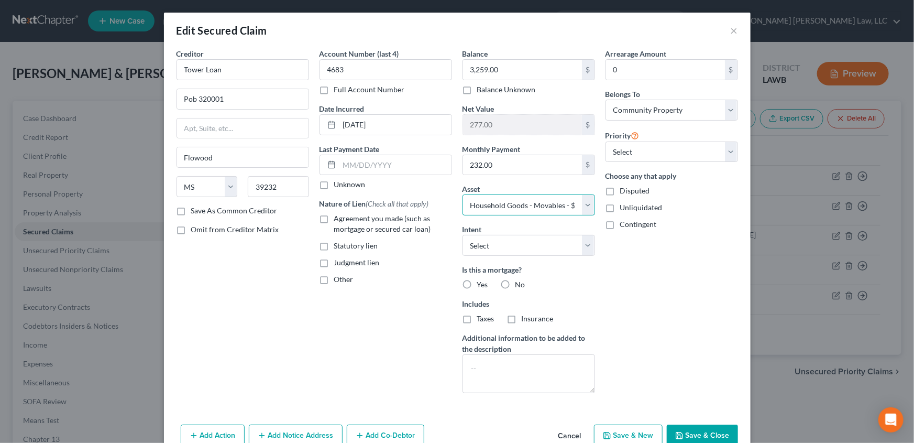
click at [589, 205] on select "Select Other Multiple Assets Household Goods - Furniture - $1200.0 Clothing - C…" at bounding box center [529, 204] width 133 height 21
select select "12"
click at [463, 194] on select "Select Other Multiple Assets Household Goods - Furniture - $1200.0 Clothing - C…" at bounding box center [529, 204] width 133 height 21
click at [515, 280] on label "No" at bounding box center [520, 284] width 10 height 10
click at [520, 280] on input "No" at bounding box center [523, 282] width 7 height 7
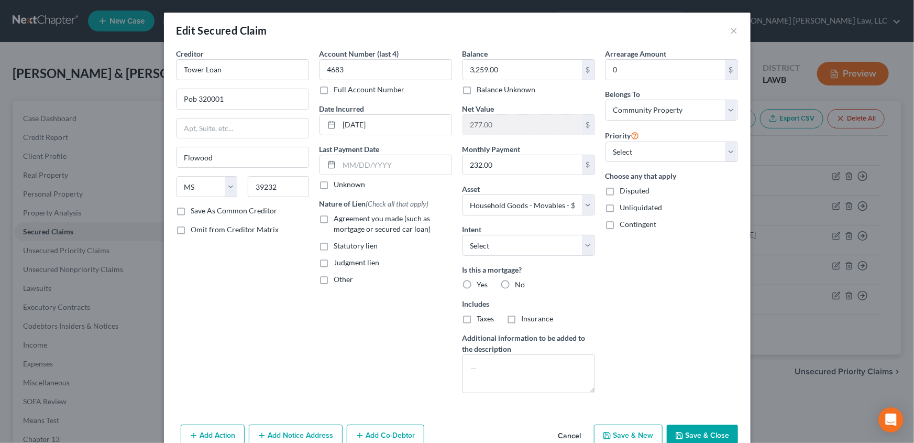
radio input "true"
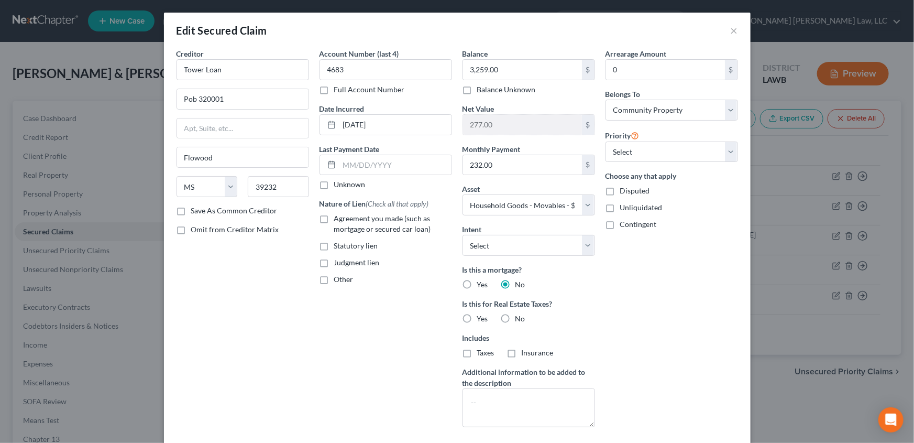
click at [515, 321] on label "No" at bounding box center [520, 318] width 10 height 10
click at [520, 320] on input "No" at bounding box center [523, 316] width 7 height 7
radio input "true"
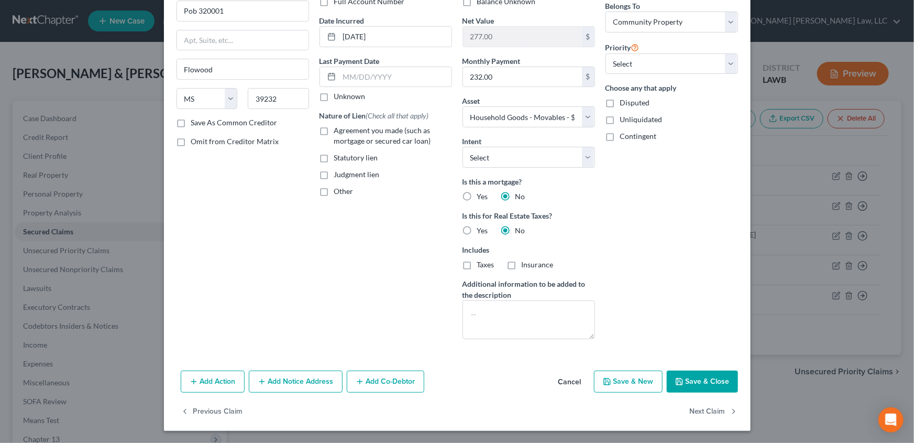
click at [698, 380] on button "Save & Close" at bounding box center [702, 381] width 71 height 22
select select
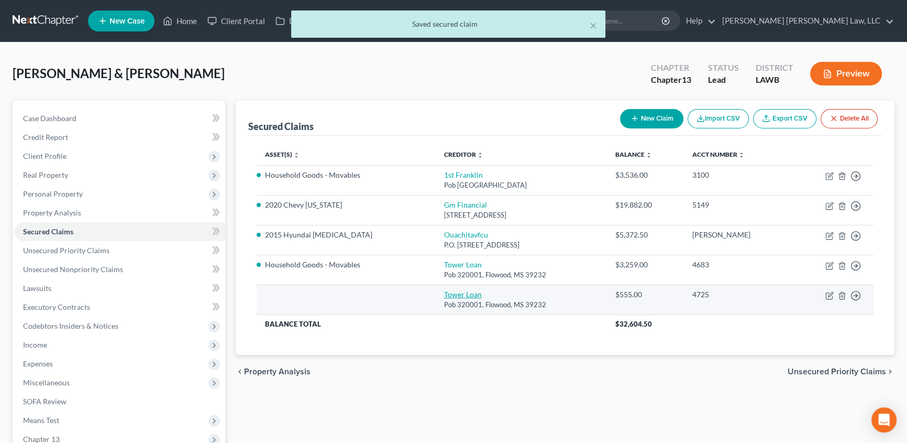
click at [444, 291] on link "Tower Loan" at bounding box center [463, 294] width 38 height 9
select select "25"
select select "0"
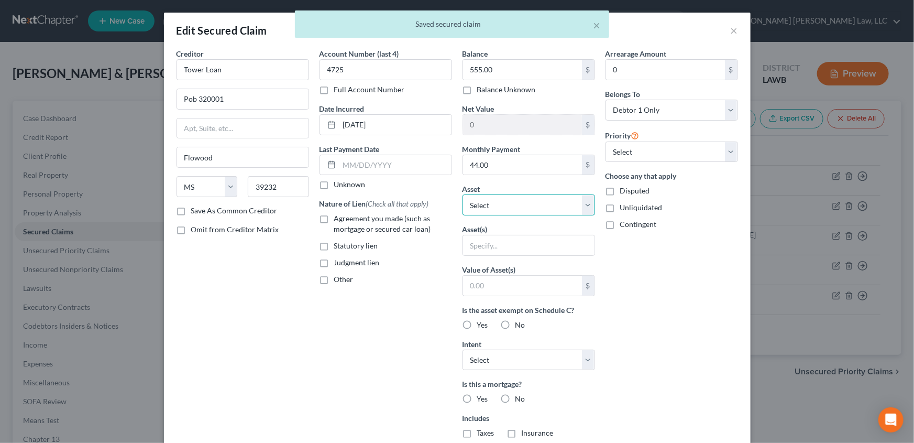
click at [583, 206] on select "Select Other Multiple Assets Household Goods - Furniture - $1200.0 Clothing - C…" at bounding box center [529, 204] width 133 height 21
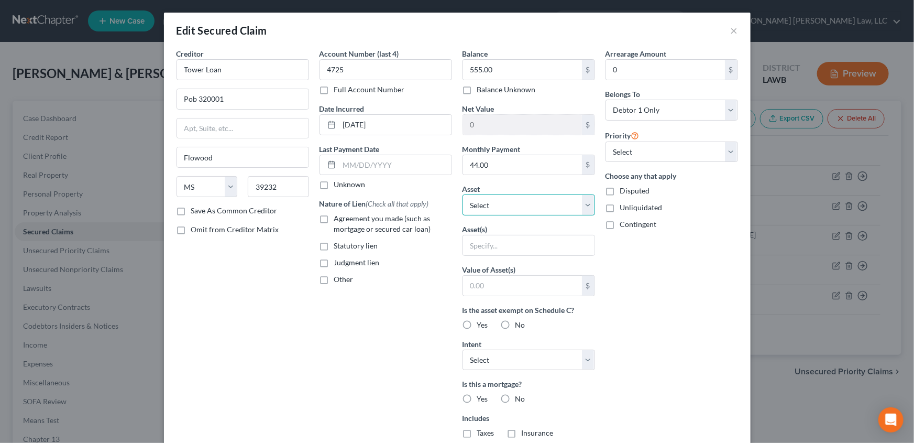
select select "13"
click at [463, 194] on select "Select Other Multiple Assets Household Goods - Furniture - $1200.0 Clothing - C…" at bounding box center [529, 204] width 133 height 21
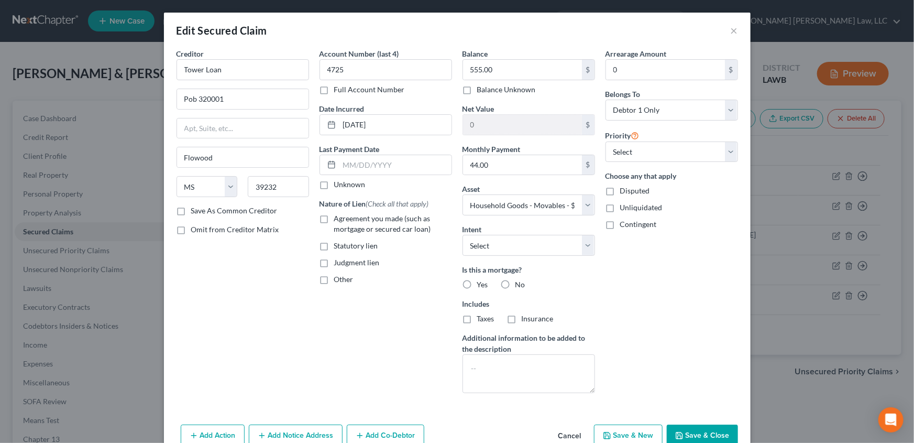
click at [515, 283] on label "No" at bounding box center [520, 284] width 10 height 10
click at [520, 283] on input "No" at bounding box center [523, 282] width 7 height 7
radio input "true"
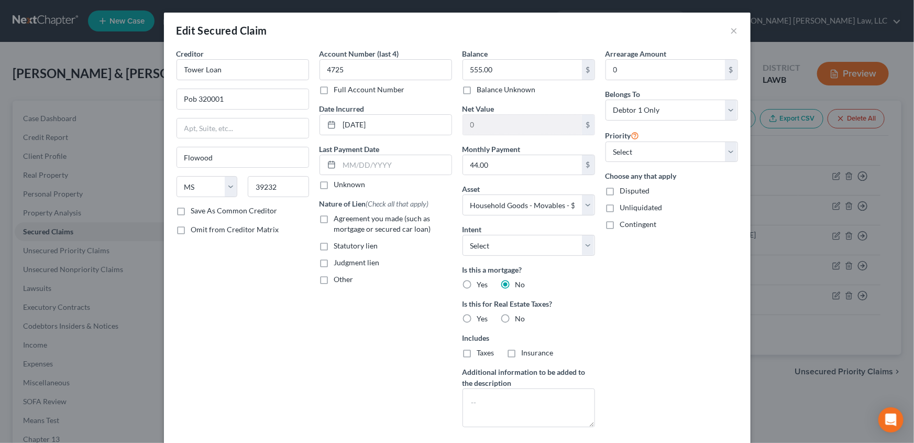
click at [515, 318] on label "No" at bounding box center [520, 318] width 10 height 10
click at [520, 318] on input "No" at bounding box center [523, 316] width 7 height 7
radio input "true"
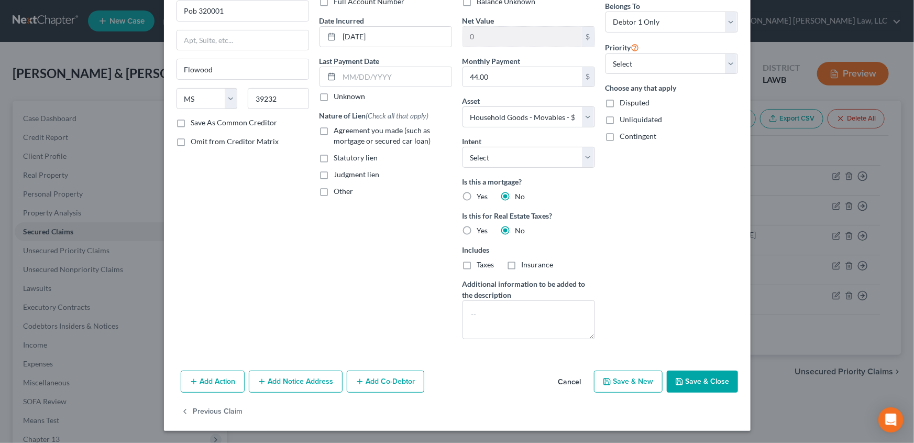
drag, startPoint x: 697, startPoint y: 383, endPoint x: 536, endPoint y: 371, distance: 161.3
click at [697, 383] on button "Save & Close" at bounding box center [702, 381] width 71 height 22
select select
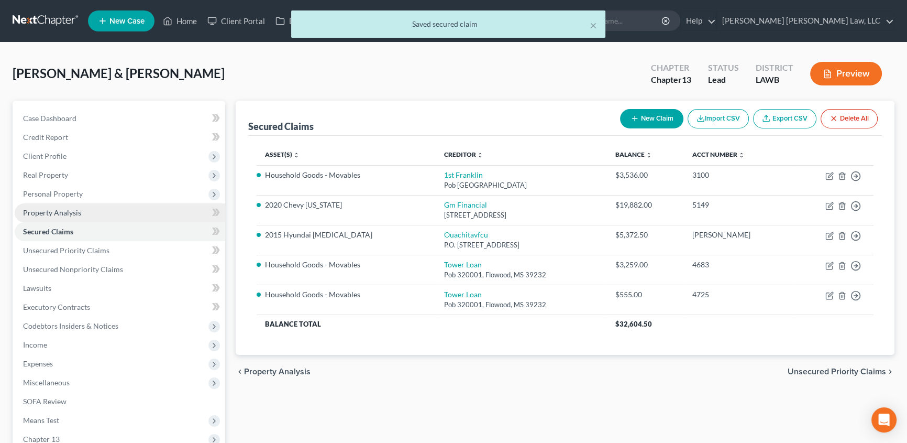
click at [58, 208] on span "Property Analysis" at bounding box center [52, 212] width 58 height 9
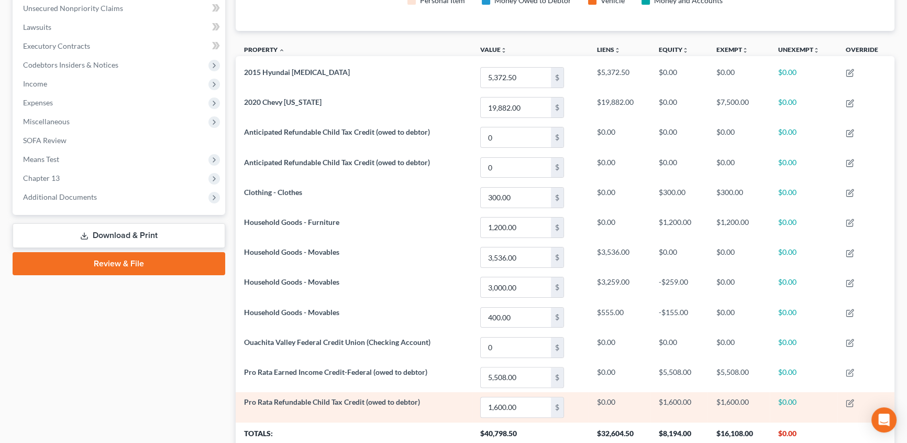
scroll to position [238, 0]
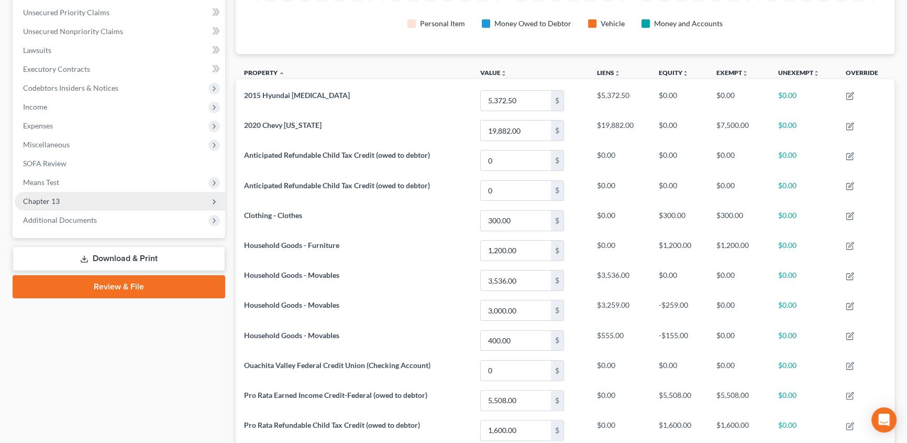
click at [50, 202] on span "Chapter 13" at bounding box center [41, 200] width 37 height 9
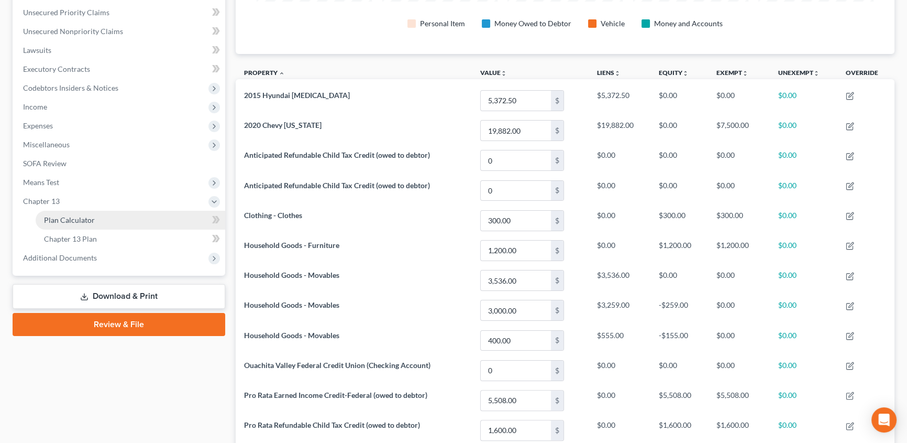
click at [54, 215] on span "Plan Calculator" at bounding box center [69, 219] width 51 height 9
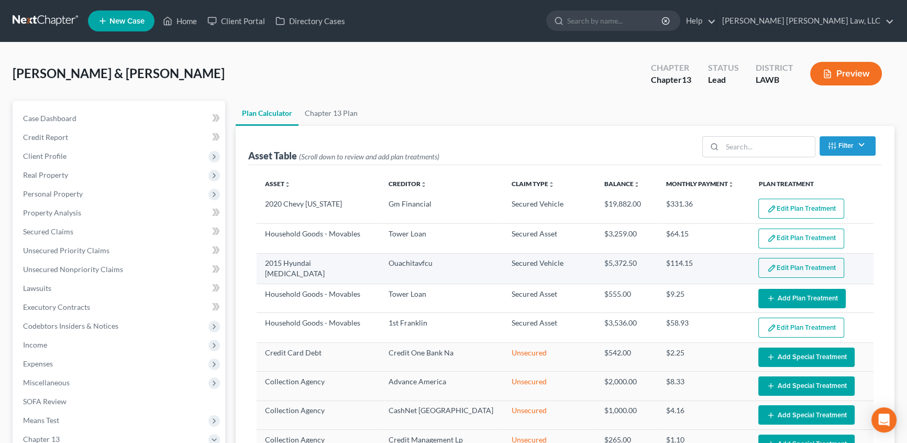
select select "59"
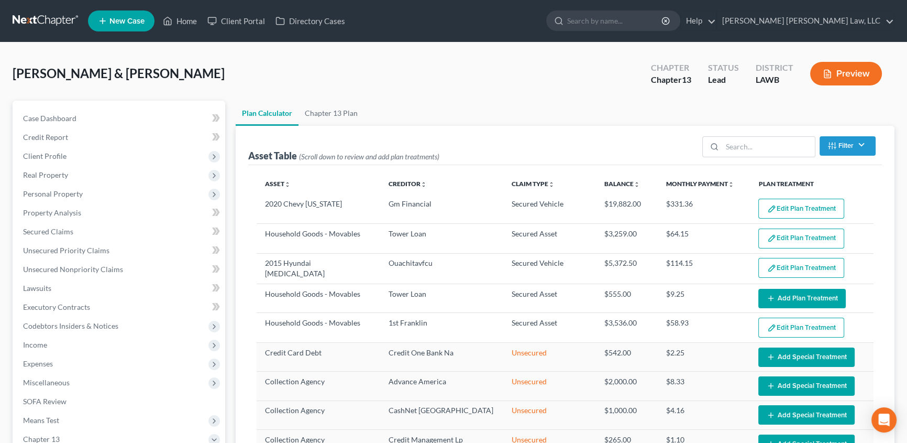
click at [778, 210] on button "Edit Plan Treatment" at bounding box center [802, 209] width 86 height 20
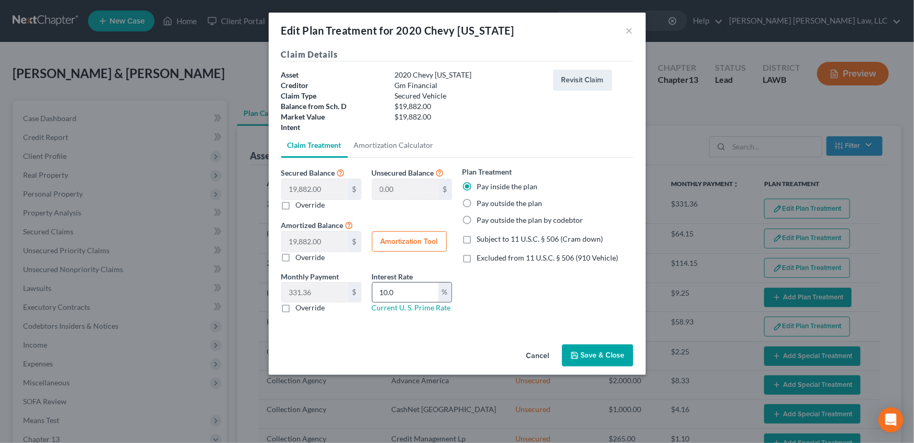
drag, startPoint x: 466, startPoint y: 240, endPoint x: 445, endPoint y: 283, distance: 47.8
click at [477, 240] on label "Subject to 11 U.S.C. § 506 (Cram down)" at bounding box center [540, 239] width 126 height 10
click at [481, 240] on input "Subject to 11 U.S.C. § 506 (Cram down)" at bounding box center [484, 237] width 7 height 7
checkbox input "true"
click at [477, 256] on label "Excluded from 11 U.S.C. § 506 (910 Vehicle)" at bounding box center [547, 257] width 141 height 10
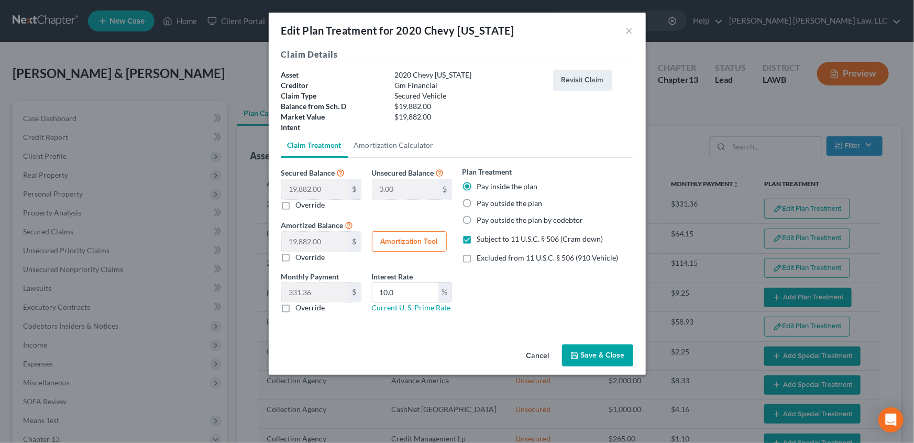
click at [481, 256] on input "Excluded from 11 U.S.C. § 506 (910 Vehicle)" at bounding box center [484, 255] width 7 height 7
checkbox input "true"
click at [477, 237] on label "Subject to 11 U.S.C. § 506 (Cram down)" at bounding box center [540, 239] width 126 height 10
click at [481, 237] on input "Subject to 11 U.S.C. § 506 (Cram down)" at bounding box center [484, 237] width 7 height 7
checkbox input "false"
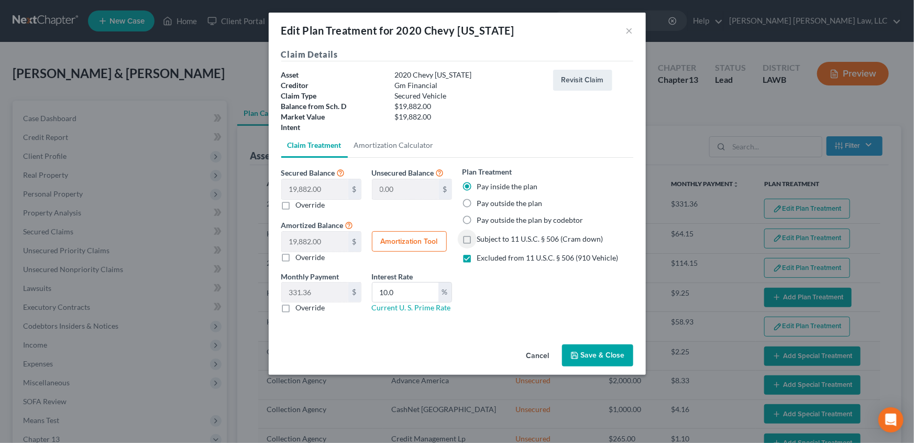
click at [296, 307] on label "Override" at bounding box center [310, 307] width 29 height 10
click at [300, 307] on input "Override" at bounding box center [303, 305] width 7 height 7
checkbox input "true"
click at [291, 291] on input "422,043.00" at bounding box center [315, 292] width 67 height 20
type input "417.56"
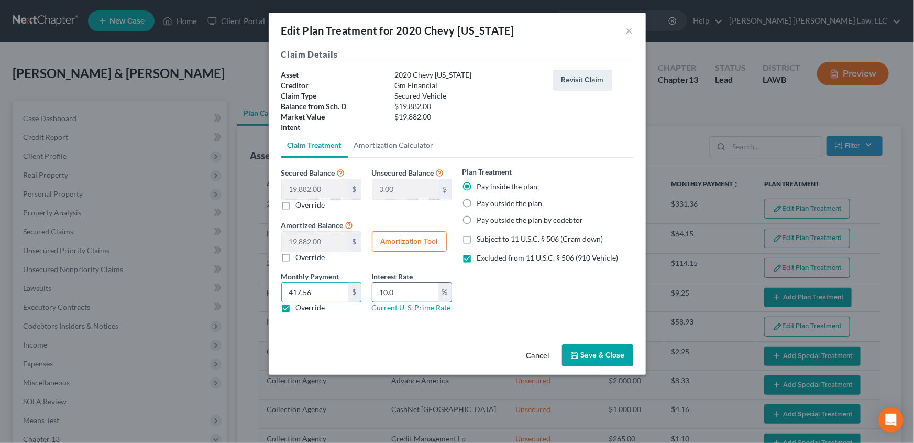
click at [403, 296] on input "10.0" at bounding box center [405, 292] width 66 height 20
type input "1"
type input "9.5"
click at [584, 355] on button "Save & Close" at bounding box center [597, 355] width 71 height 22
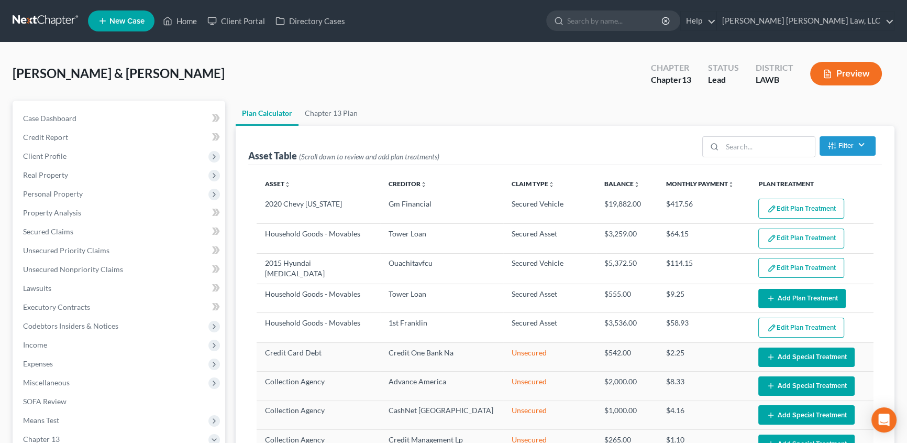
select select "59"
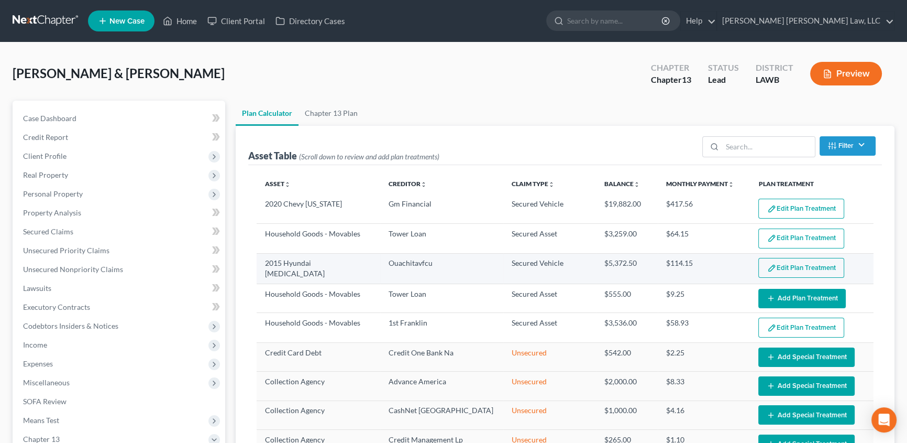
click at [828, 267] on button "Edit Plan Treatment" at bounding box center [802, 268] width 86 height 20
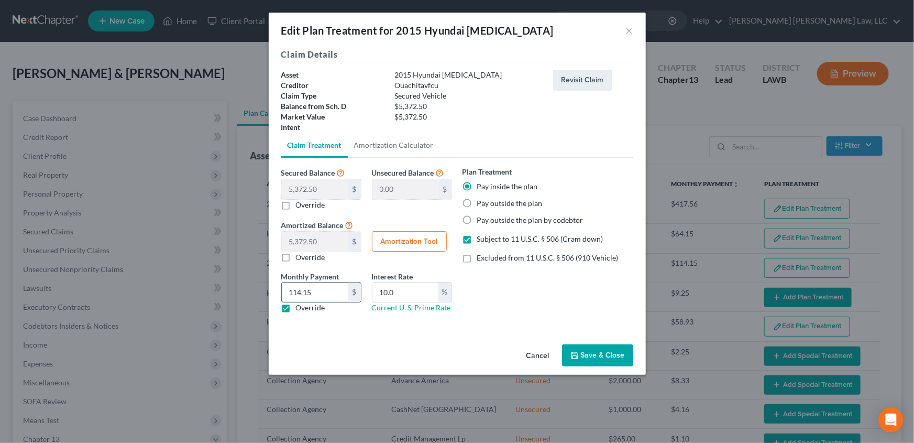
click at [320, 291] on input "114.15" at bounding box center [315, 292] width 67 height 20
type input "112.83"
click at [406, 292] on input "10.0" at bounding box center [405, 292] width 66 height 20
type input "1"
type input "9.5"
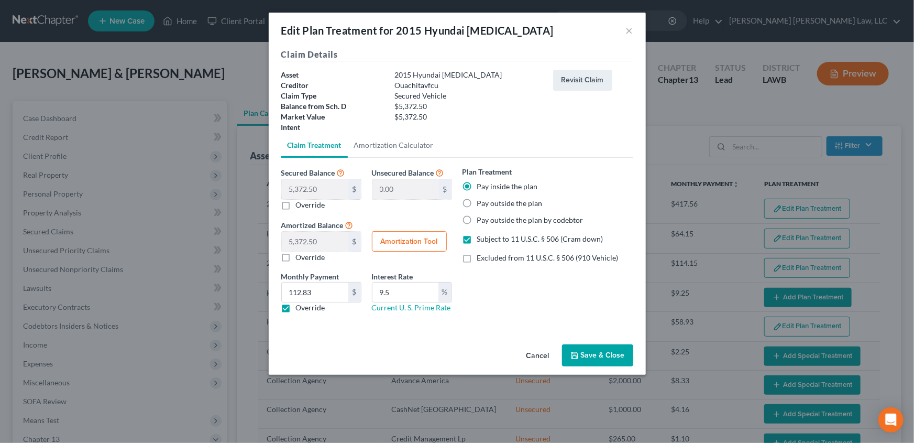
click at [604, 356] on button "Save & Close" at bounding box center [597, 355] width 71 height 22
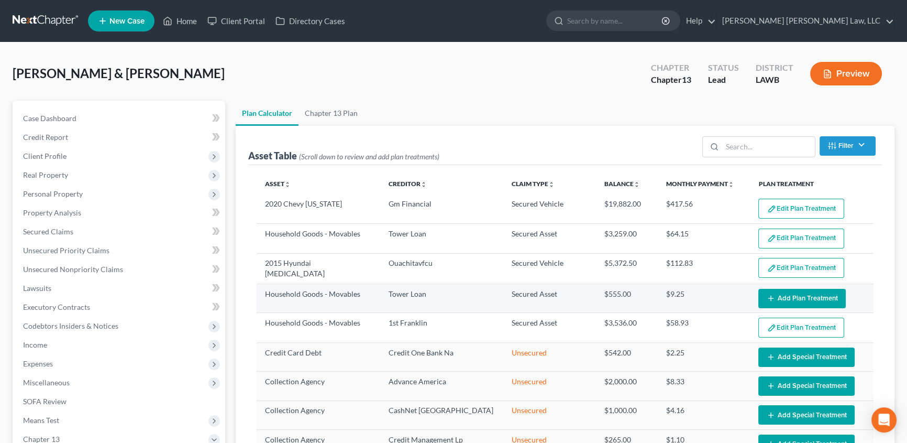
select select "59"
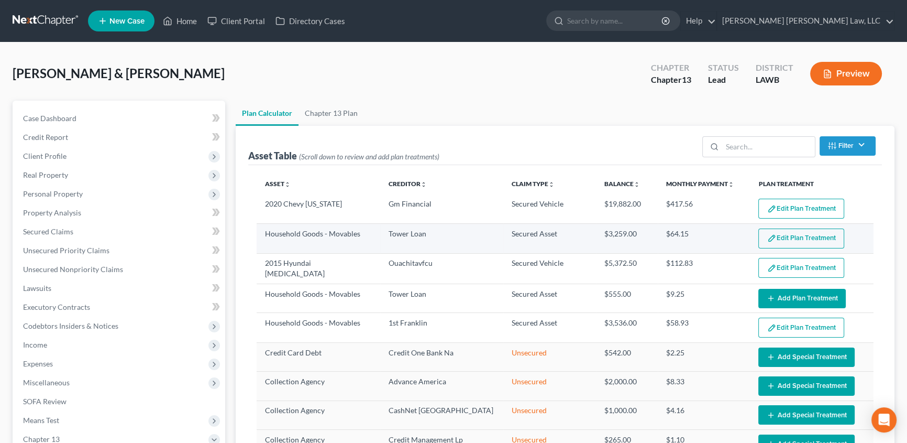
click at [786, 236] on button "Edit Plan Treatment" at bounding box center [802, 238] width 86 height 20
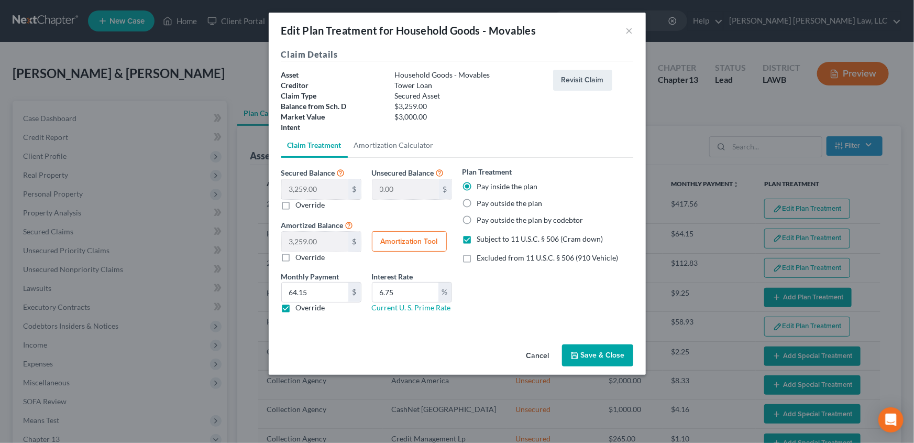
click at [296, 202] on label "Override" at bounding box center [310, 205] width 29 height 10
click at [300, 202] on input "Override" at bounding box center [303, 203] width 7 height 7
checkbox input "true"
type input "3,259.00"
type input "0.00"
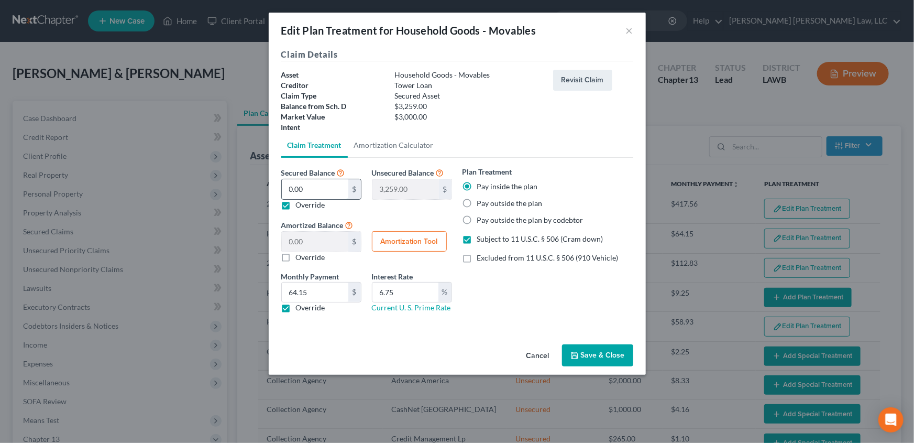
click at [301, 189] on input "0.00" at bounding box center [315, 189] width 67 height 20
type input "3"
type input "3,256.00"
type input "3.00"
type input "30"
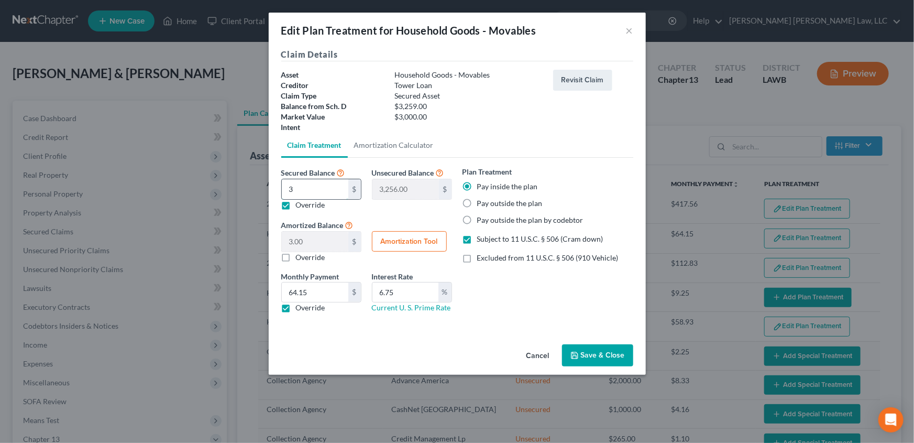
type input "3,229.00"
type input "30.00"
type input "300"
type input "2,959.00"
type input "300.00"
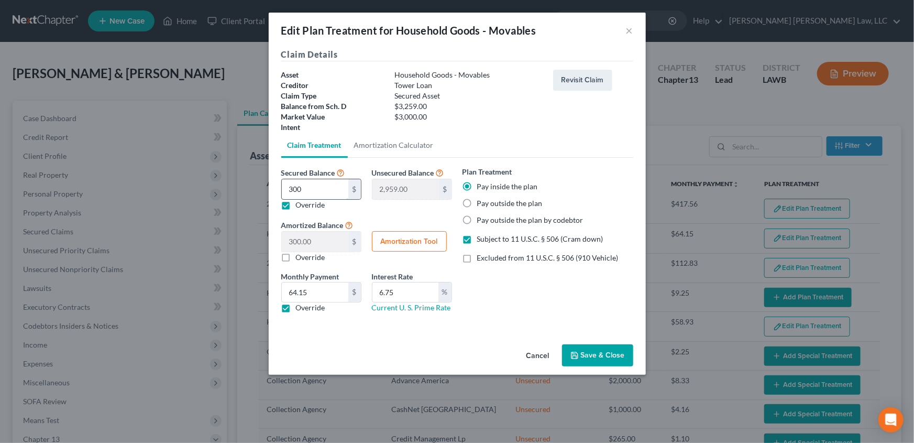
type input "3000"
type input "259.00"
type input "3,000.00"
click at [316, 299] on input "64.15" at bounding box center [315, 292] width 67 height 20
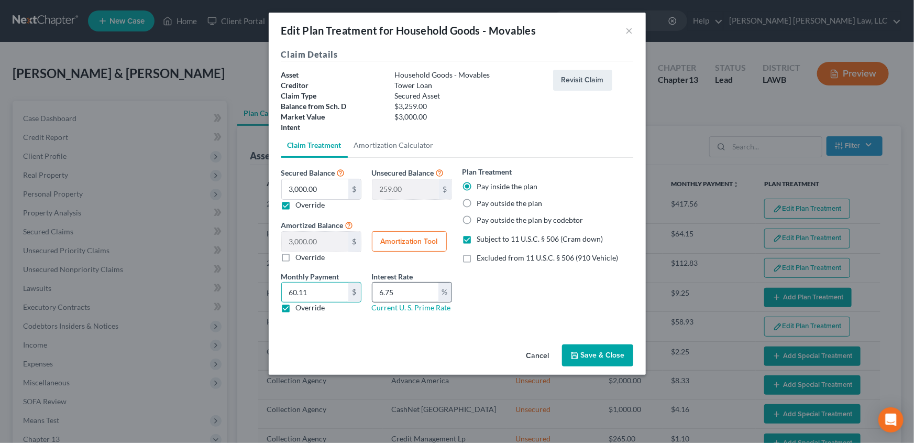
type input "60.11"
click at [402, 292] on input "6.75" at bounding box center [405, 292] width 66 height 20
type input "6"
type input "7.5"
click at [608, 351] on button "Save & Close" at bounding box center [597, 355] width 71 height 22
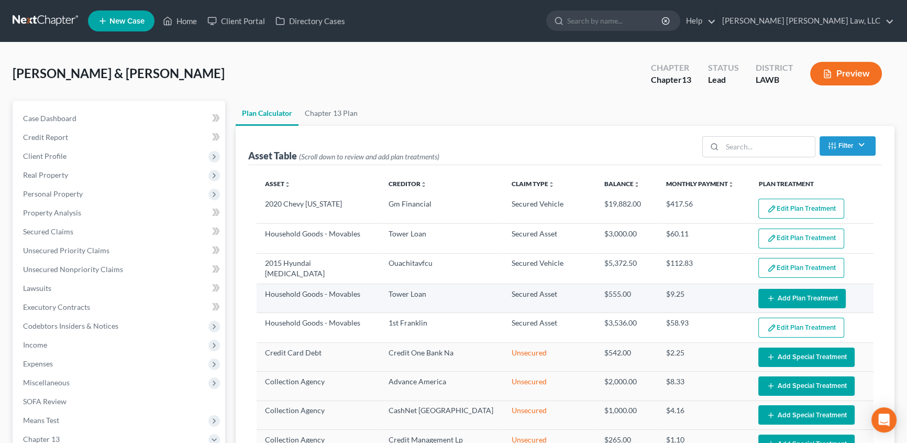
select select "59"
click at [792, 298] on button "Add Plan Treatment" at bounding box center [802, 298] width 87 height 19
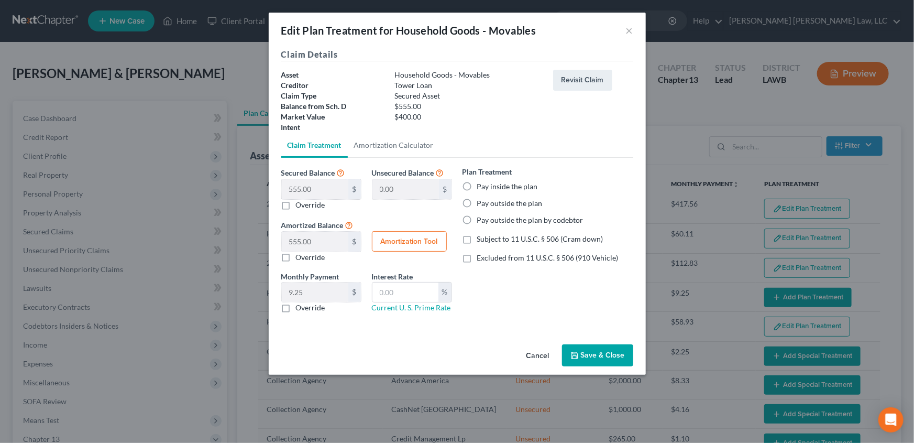
click at [477, 184] on label "Pay inside the plan" at bounding box center [507, 186] width 61 height 10
click at [481, 184] on input "Pay inside the plan" at bounding box center [484, 184] width 7 height 7
radio input "true"
click at [477, 240] on label "Subject to 11 U.S.C. § 506 (Cram down)" at bounding box center [540, 239] width 126 height 10
click at [481, 240] on input "Subject to 11 U.S.C. § 506 (Cram down)" at bounding box center [484, 237] width 7 height 7
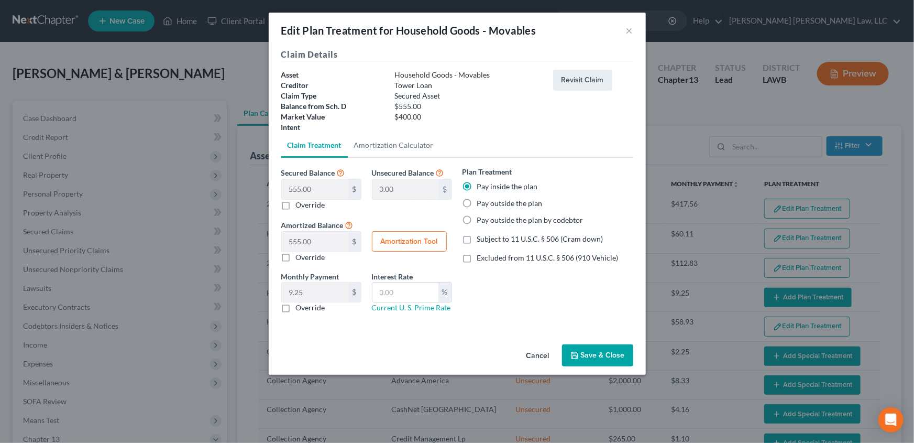
checkbox input "true"
click at [296, 203] on label "Override" at bounding box center [310, 205] width 29 height 10
click at [300, 203] on input "Override" at bounding box center [303, 203] width 7 height 7
checkbox input "true"
click at [301, 194] on input "text" at bounding box center [315, 189] width 67 height 20
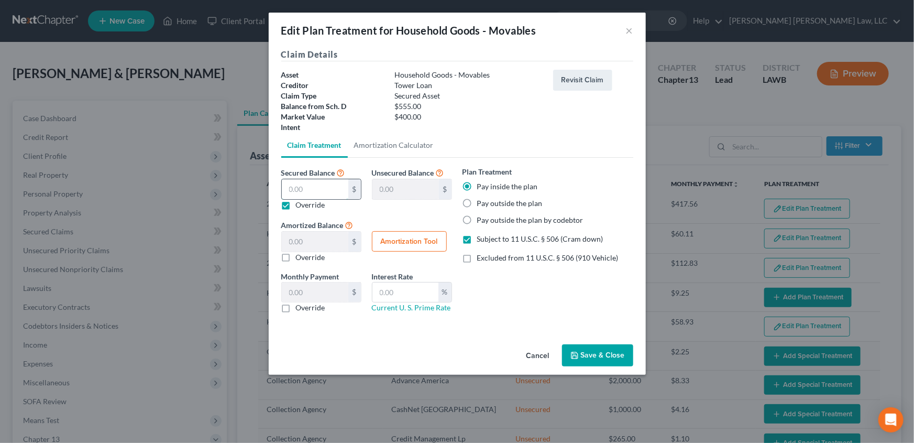
type input "4"
type input "551.00"
type input "4.00"
type input "0.06"
type input "40"
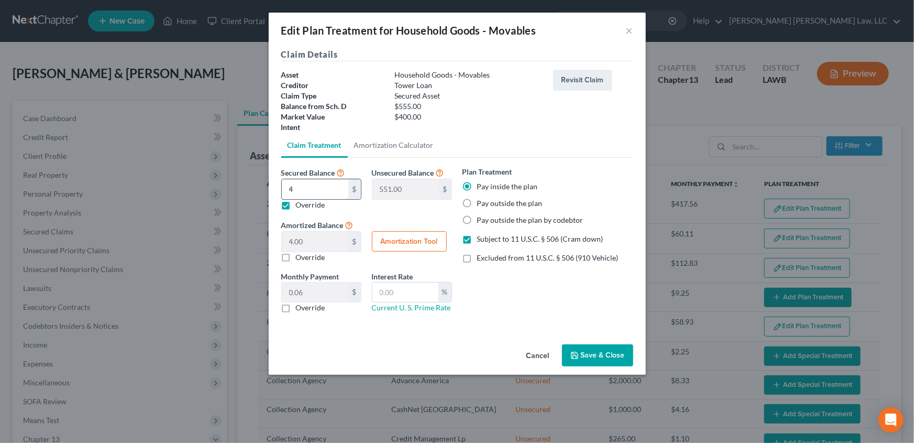
type input "515.00"
type input "40.00"
type input "0.66"
type input "400"
type input "155.00"
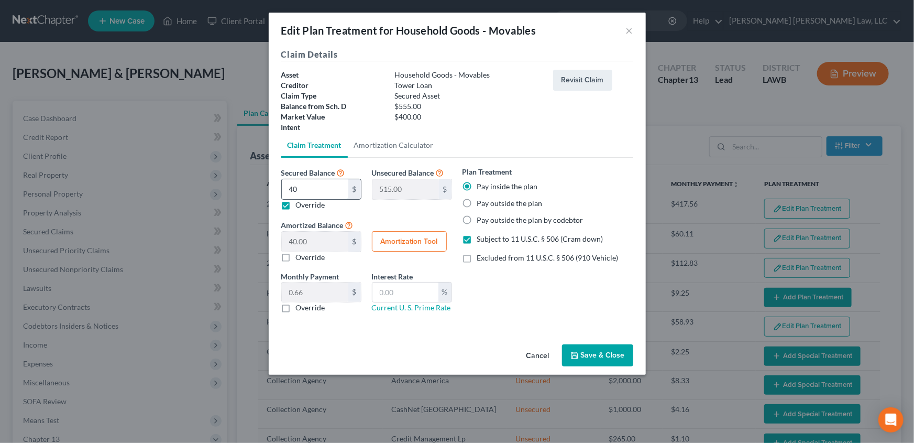
type input "400.00"
type input "6.66"
type input "400.00"
click at [296, 307] on label "Override" at bounding box center [310, 307] width 29 height 10
click at [300, 307] on input "Override" at bounding box center [303, 305] width 7 height 7
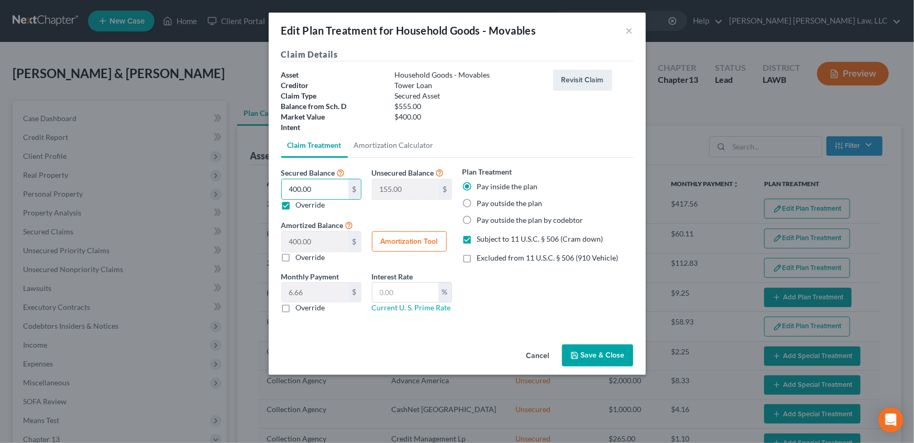
checkbox input "true"
click at [306, 295] on input "text" at bounding box center [315, 292] width 67 height 20
type input "8.02"
click at [382, 295] on input "text" at bounding box center [405, 292] width 66 height 20
type input "7.5"
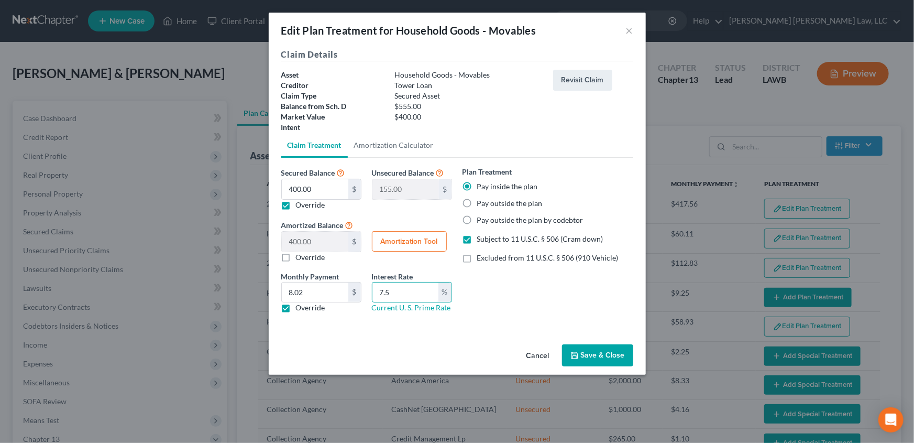
click at [581, 354] on button "Save & Close" at bounding box center [597, 355] width 71 height 22
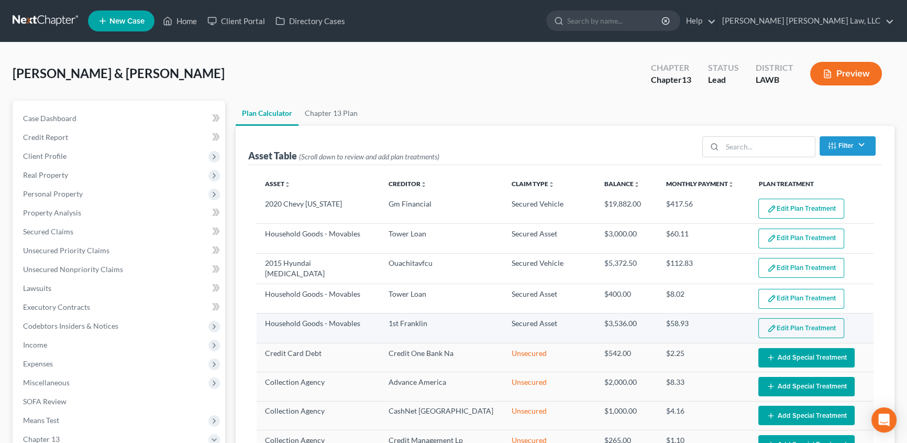
select select "59"
click at [792, 328] on button "Edit Plan Treatment" at bounding box center [802, 328] width 86 height 20
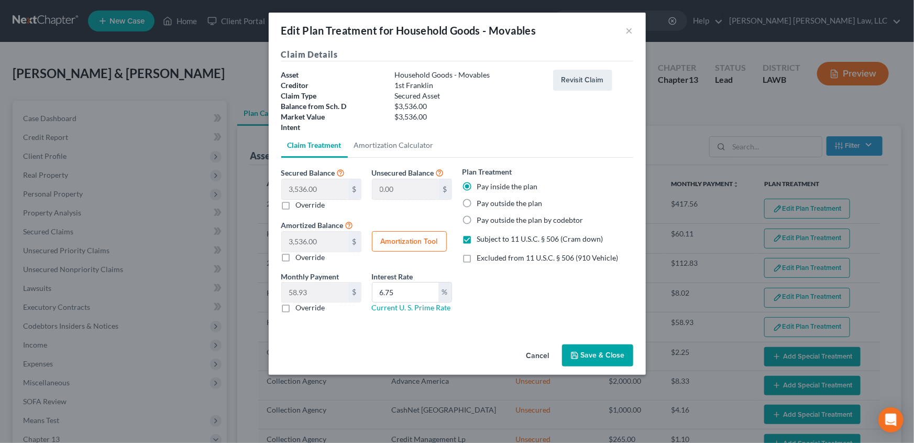
click at [296, 306] on label "Override" at bounding box center [310, 307] width 29 height 10
click at [300, 306] on input "Override" at bounding box center [303, 305] width 7 height 7
checkbox input "true"
click at [326, 293] on input "61.10" at bounding box center [315, 292] width 67 height 20
type input "70.85"
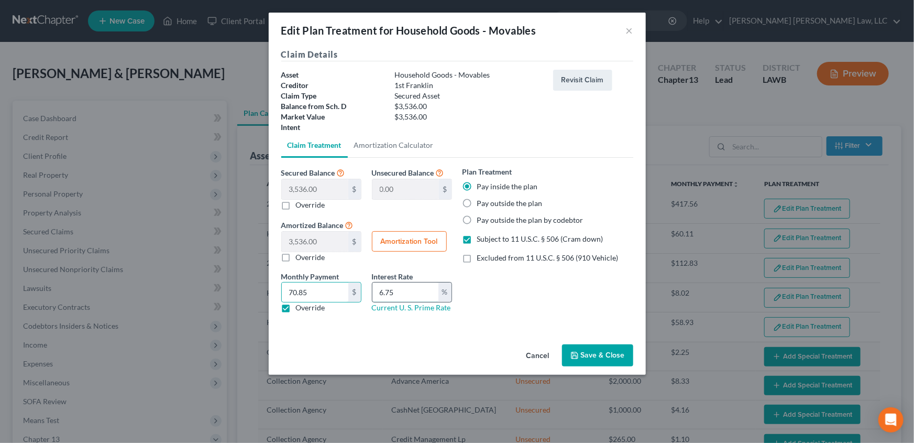
click at [406, 294] on input "6.75" at bounding box center [405, 292] width 66 height 20
type input "6"
type input "7.5"
click at [576, 357] on icon "button" at bounding box center [574, 355] width 8 height 8
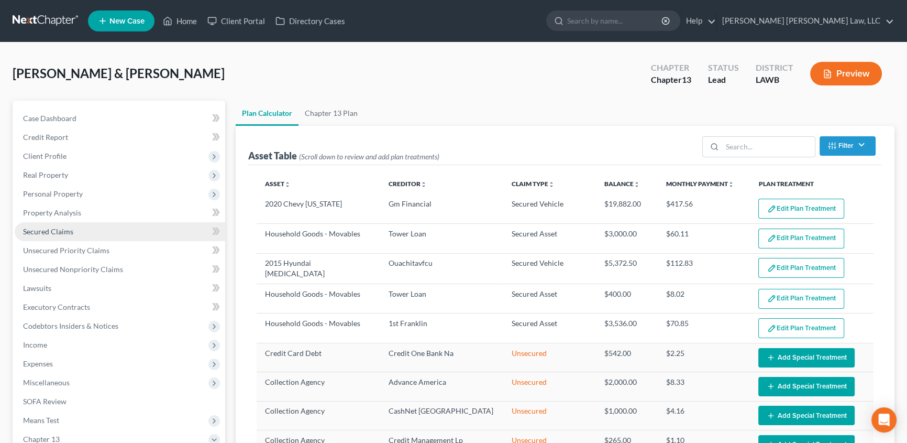
select select "59"
click at [46, 232] on span "Secured Claims" at bounding box center [48, 231] width 50 height 9
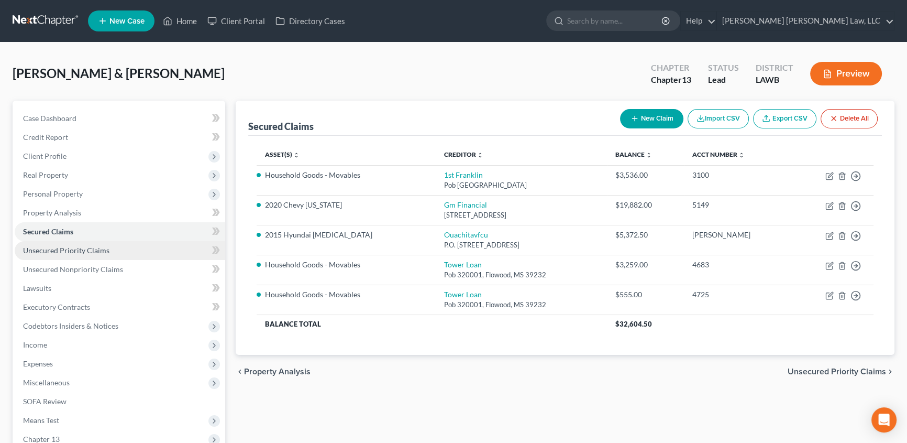
click at [68, 250] on span "Unsecured Priority Claims" at bounding box center [66, 250] width 86 height 9
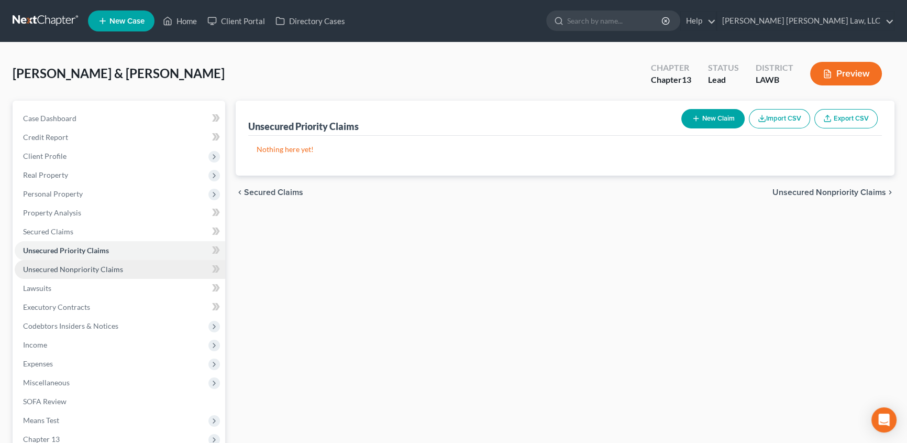
click at [58, 267] on span "Unsecured Nonpriority Claims" at bounding box center [73, 269] width 100 height 9
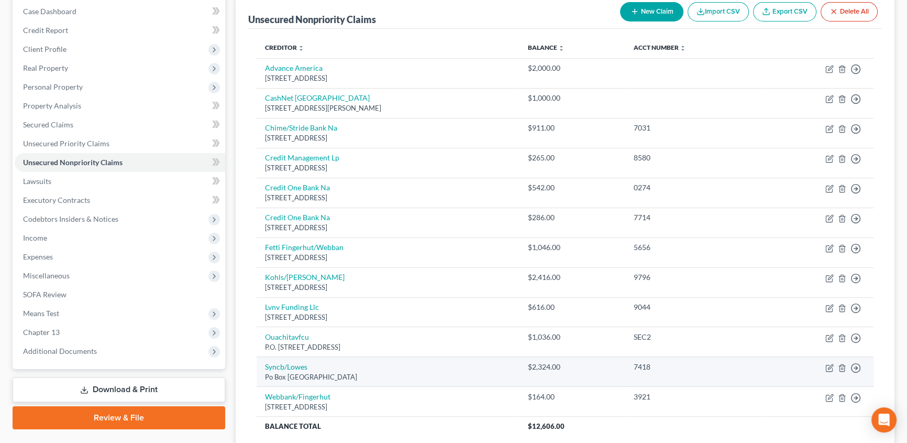
scroll to position [95, 0]
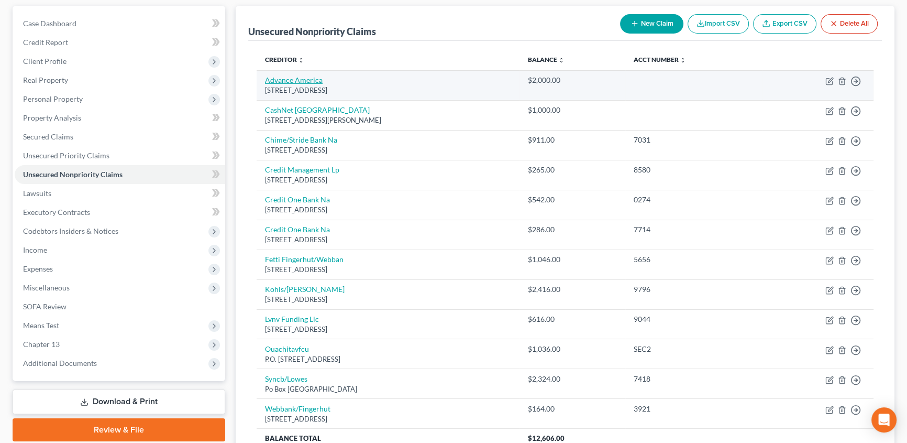
click at [278, 79] on link "Advance America" at bounding box center [294, 79] width 58 height 9
select select "19"
select select "1"
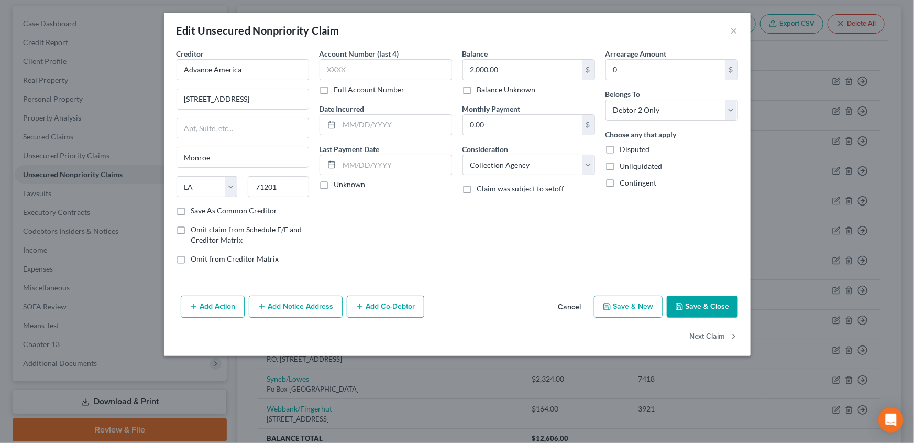
click at [722, 309] on button "Save & Close" at bounding box center [702, 306] width 71 height 22
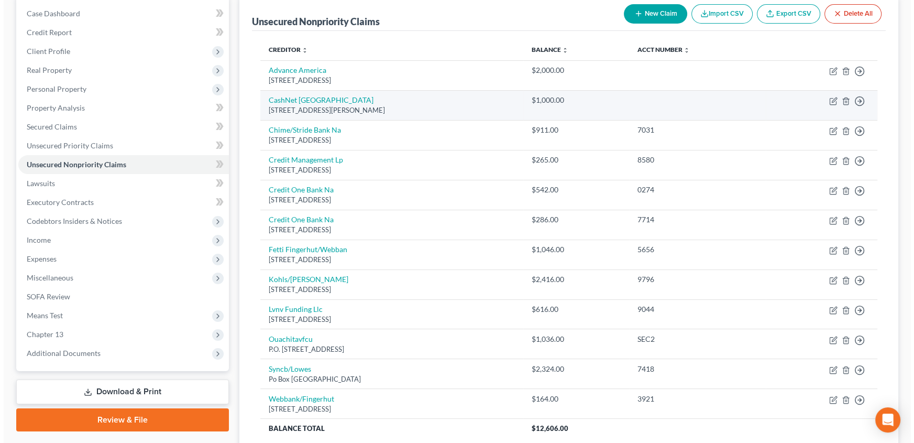
scroll to position [50, 0]
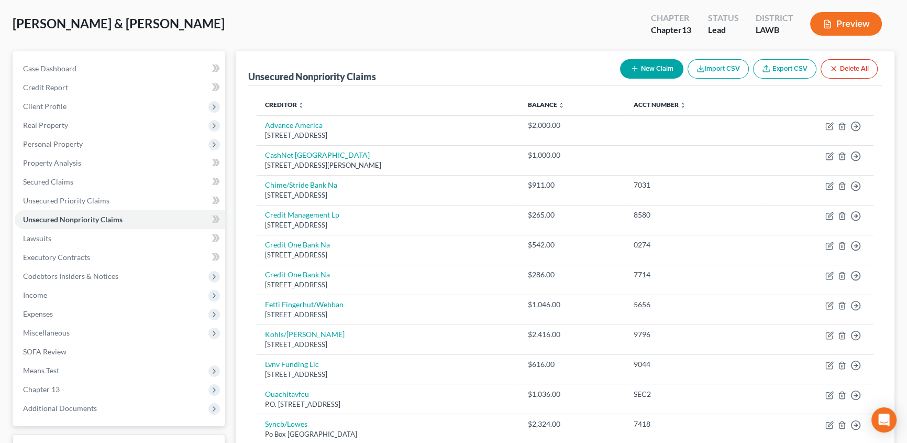
click at [647, 68] on button "New Claim" at bounding box center [651, 68] width 63 height 19
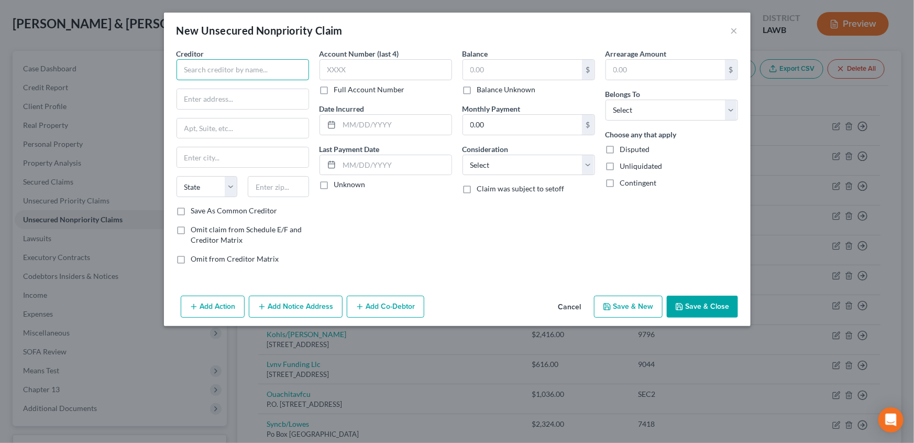
click at [193, 76] on input "text" at bounding box center [243, 69] width 133 height 21
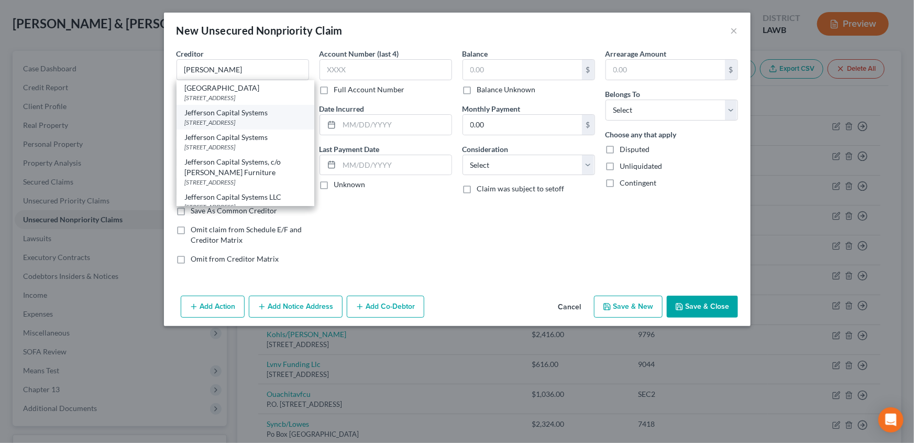
click at [259, 118] on div "[STREET_ADDRESS]" at bounding box center [245, 122] width 121 height 9
type input "Jefferson Capital Systems"
type input "PO Box 772813"
type input "[GEOGRAPHIC_DATA]"
select select "14"
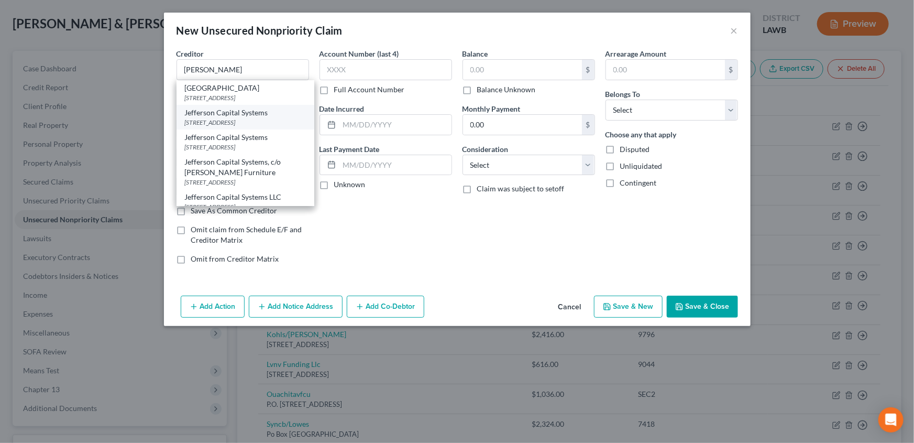
type input "60677"
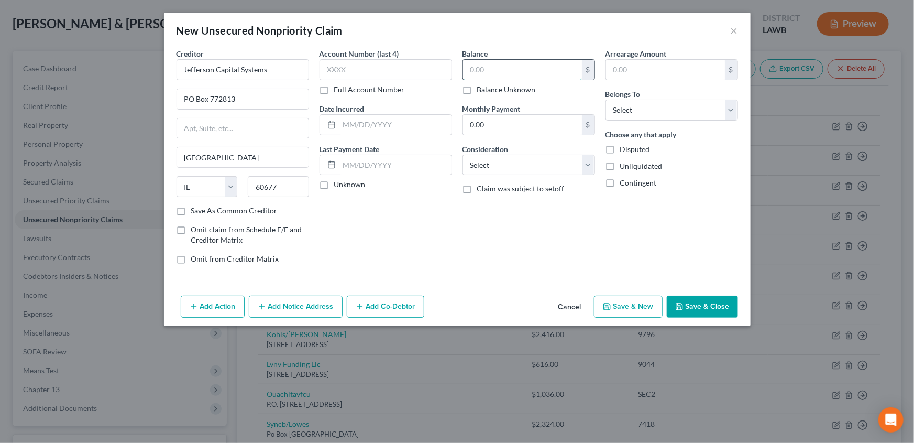
click at [488, 67] on input "text" at bounding box center [522, 70] width 119 height 20
type input "2,417.00"
drag, startPoint x: 477, startPoint y: 161, endPoint x: 478, endPoint y: 174, distance: 13.2
click at [477, 161] on select "Select Cable / Satellite Services Collection Agency Credit Card Debt Debt Couns…" at bounding box center [529, 165] width 133 height 21
select select "2"
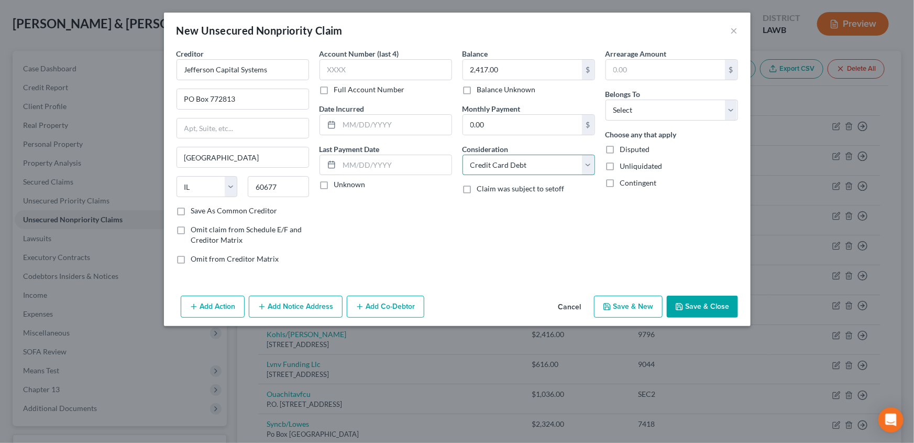
click at [463, 155] on select "Select Cable / Satellite Services Collection Agency Credit Card Debt Debt Couns…" at bounding box center [529, 165] width 133 height 21
click at [651, 109] on select "Select Debtor 1 Only Debtor 2 Only Debtor 1 And Debtor 2 Only At Least One Of T…" at bounding box center [672, 110] width 133 height 21
select select "4"
click at [606, 100] on select "Select Debtor 1 Only Debtor 2 Only Debtor 1 And Debtor 2 Only At Least One Of T…" at bounding box center [672, 110] width 133 height 21
click at [701, 304] on button "Save & Close" at bounding box center [702, 306] width 71 height 22
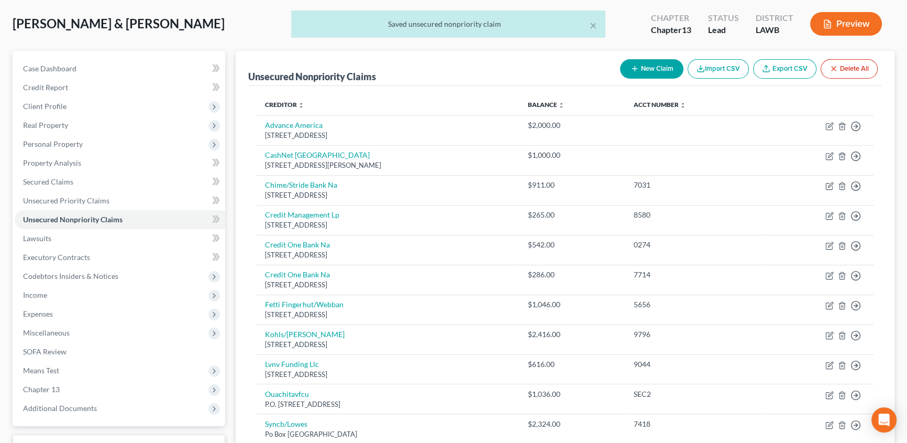
click at [643, 78] on div "New Claim Import CSV Export CSV Delete All" at bounding box center [749, 69] width 266 height 28
click at [644, 72] on button "New Claim" at bounding box center [651, 68] width 63 height 19
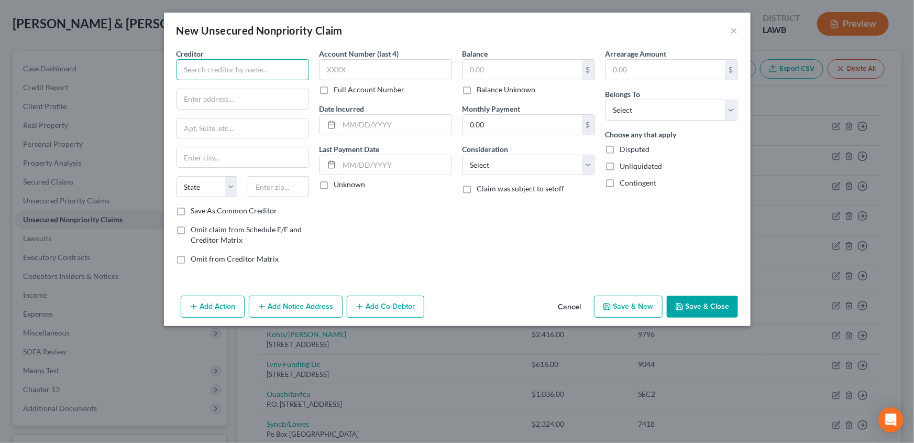
click at [249, 70] on input "text" at bounding box center [243, 69] width 133 height 21
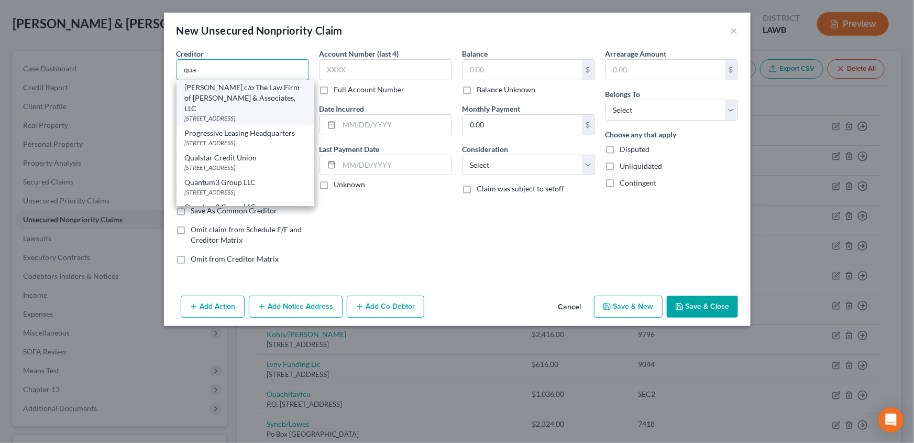
scroll to position [47, 0]
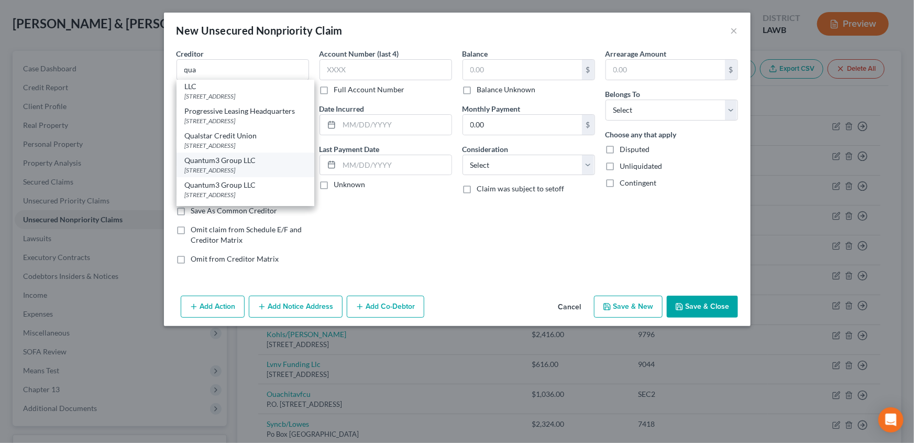
click at [243, 161] on div "Quantum3 Group LLC" at bounding box center [245, 160] width 121 height 10
type input "Quantum3 Group LLC"
type input "PO Box 2489"
type input "[PERSON_NAME]"
select select "50"
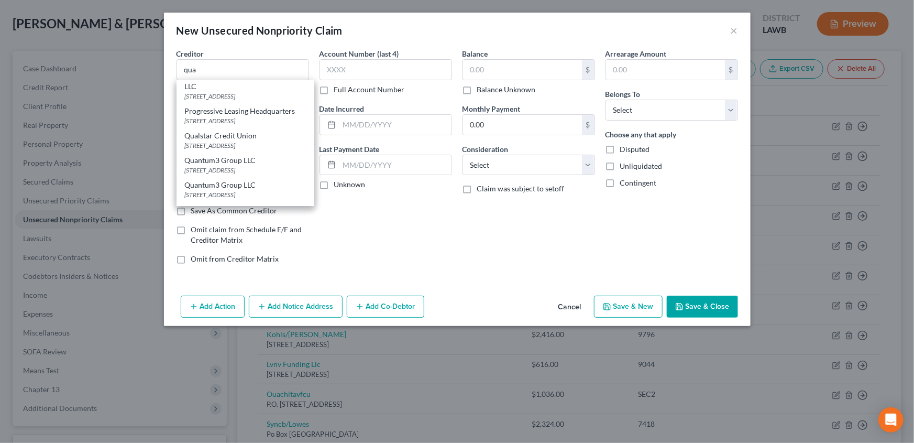
type input "98083"
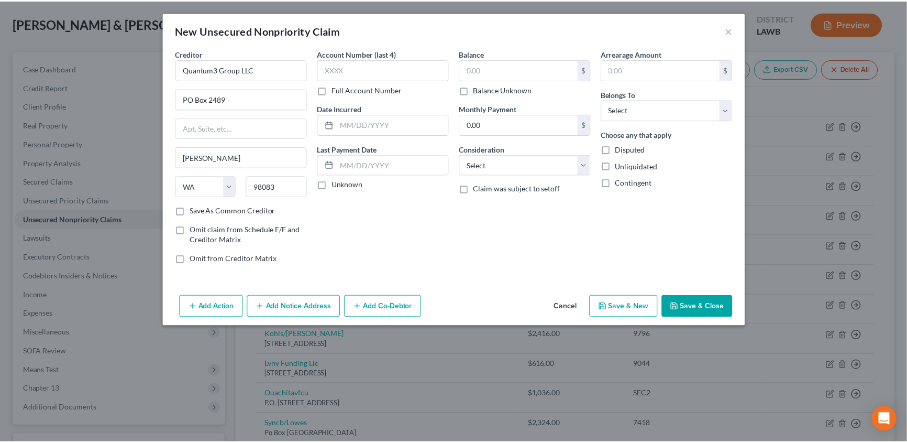
scroll to position [0, 0]
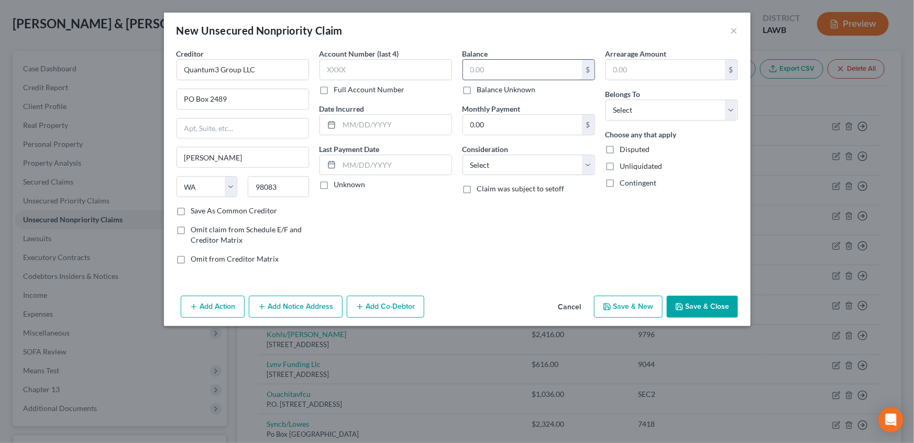
click at [502, 62] on input "text" at bounding box center [522, 70] width 119 height 20
type input "1,077.00"
drag, startPoint x: 479, startPoint y: 159, endPoint x: 479, endPoint y: 170, distance: 11.0
click at [479, 162] on select "Select Cable / Satellite Services Collection Agency Credit Card Debt Debt Couns…" at bounding box center [529, 165] width 133 height 21
select select "1"
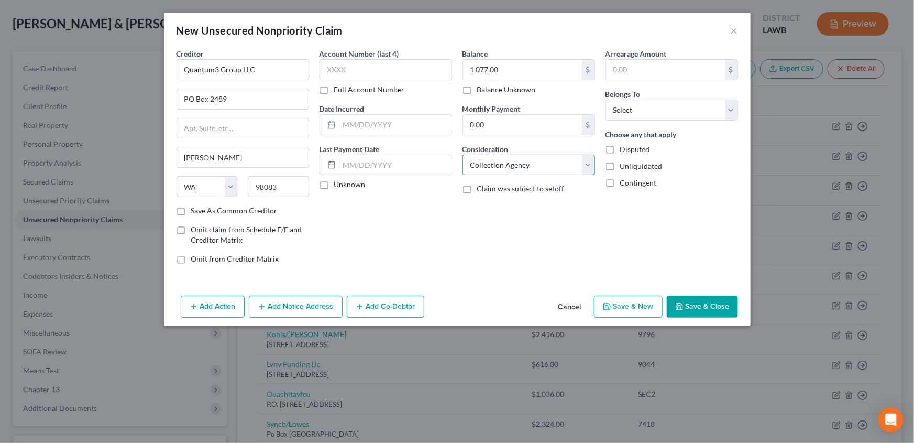
click at [463, 155] on select "Select Cable / Satellite Services Collection Agency Credit Card Debt Debt Couns…" at bounding box center [529, 165] width 133 height 21
click at [634, 109] on select "Select Debtor 1 Only Debtor 2 Only Debtor 1 And Debtor 2 Only At Least One Of T…" at bounding box center [672, 110] width 133 height 21
select select "4"
click at [606, 100] on select "Select Debtor 1 Only Debtor 2 Only Debtor 1 And Debtor 2 Only At Least One Of T…" at bounding box center [672, 110] width 133 height 21
click at [691, 304] on button "Save & Close" at bounding box center [702, 306] width 71 height 22
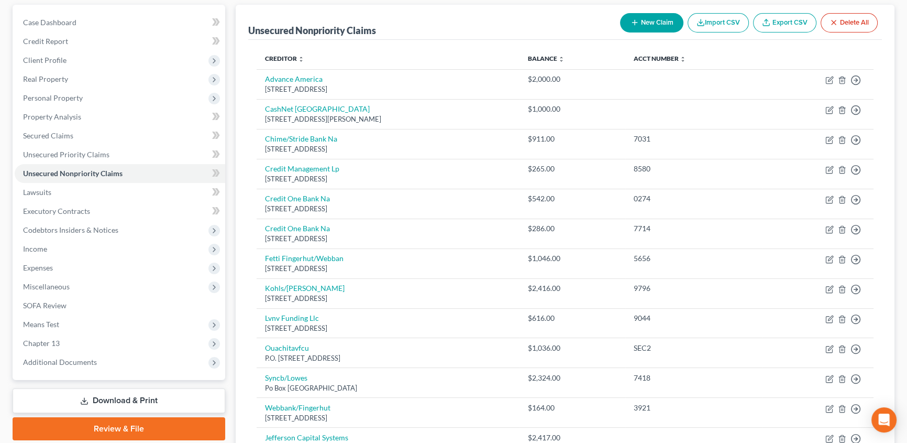
scroll to position [50, 0]
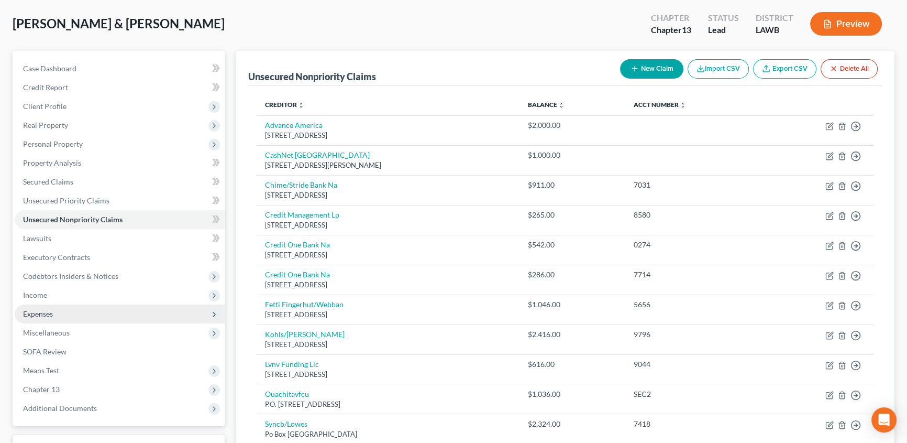
click at [42, 315] on span "Expenses" at bounding box center [38, 313] width 30 height 9
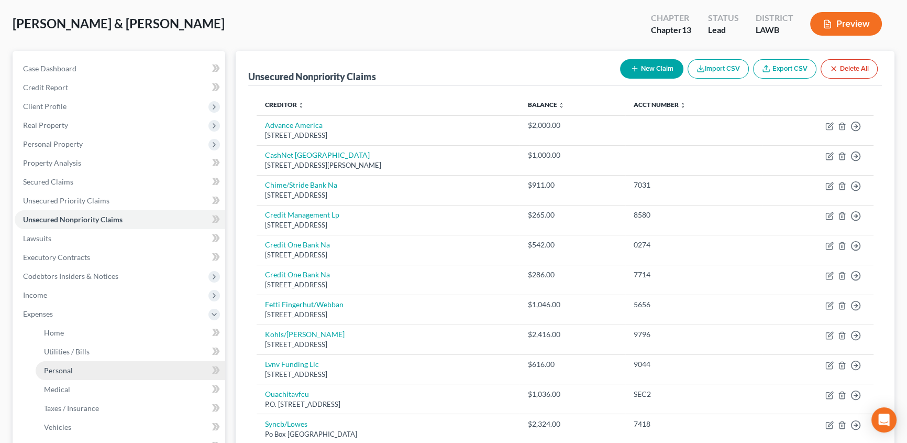
click at [79, 369] on link "Personal" at bounding box center [131, 370] width 190 height 19
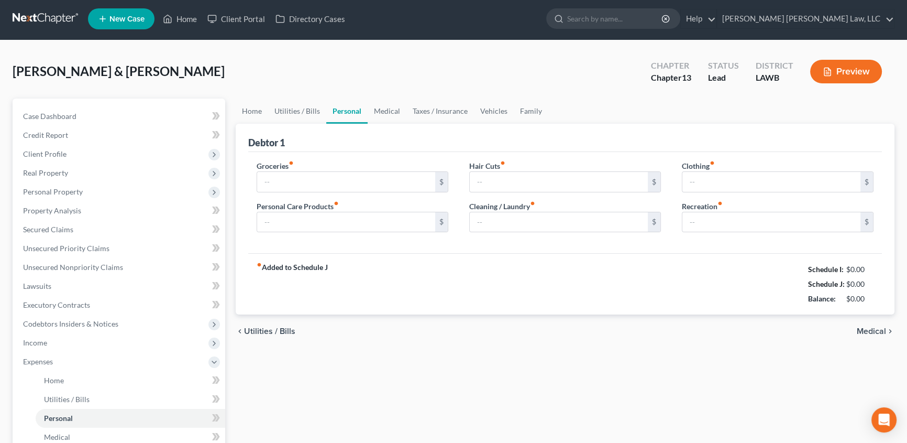
type input "1,255.00"
type input "117.00"
type input "0.00"
type input "91.00"
type input "276.00"
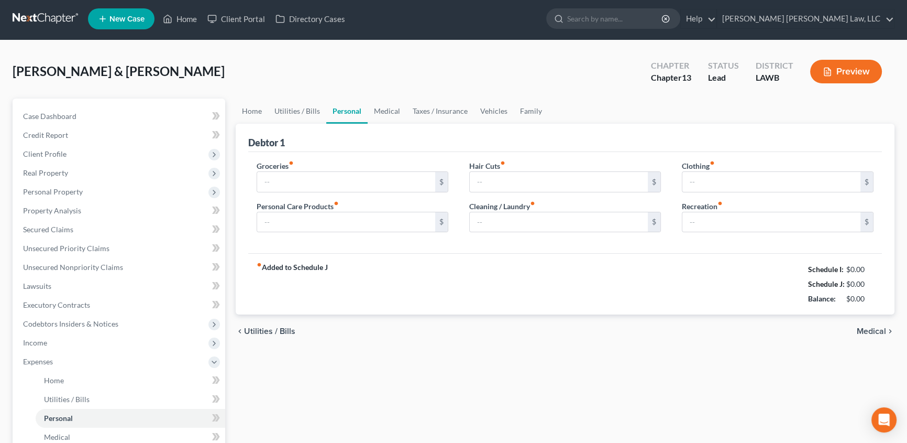
type input "100.00"
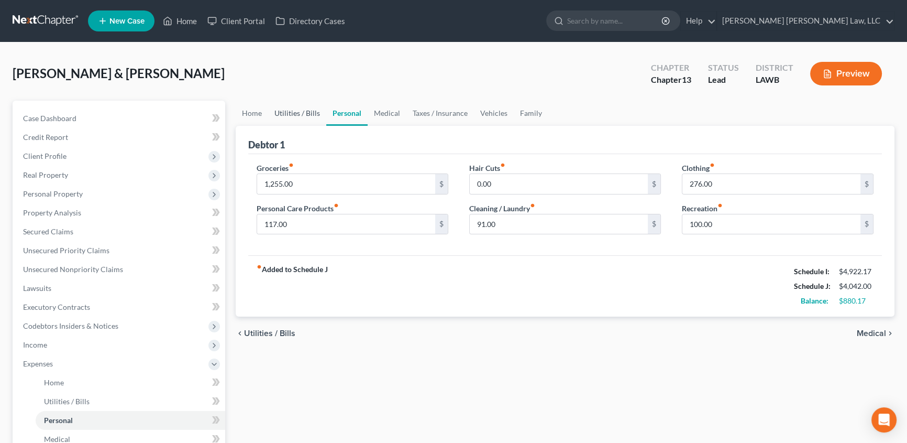
click at [299, 111] on link "Utilities / Bills" at bounding box center [297, 113] width 58 height 25
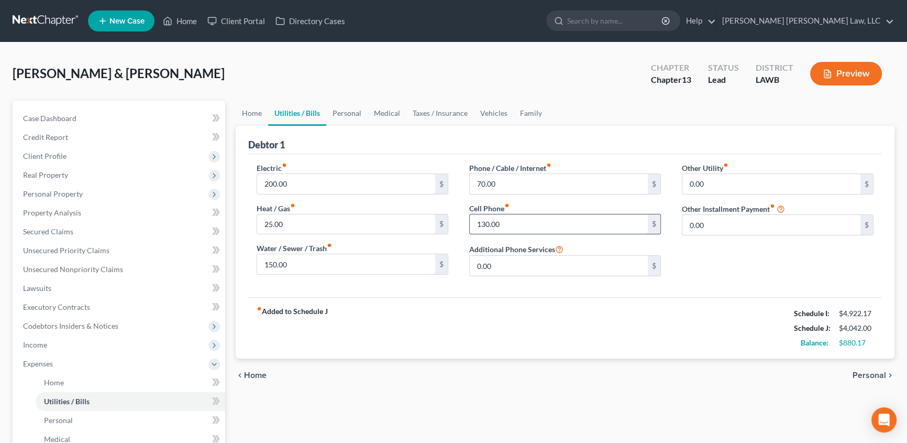
click at [506, 222] on input "130.00" at bounding box center [559, 224] width 178 height 20
type input "134.17"
click at [293, 223] on input "25.00" at bounding box center [346, 224] width 178 height 20
type input "45.00"
click at [347, 110] on link "Personal" at bounding box center [346, 113] width 41 height 25
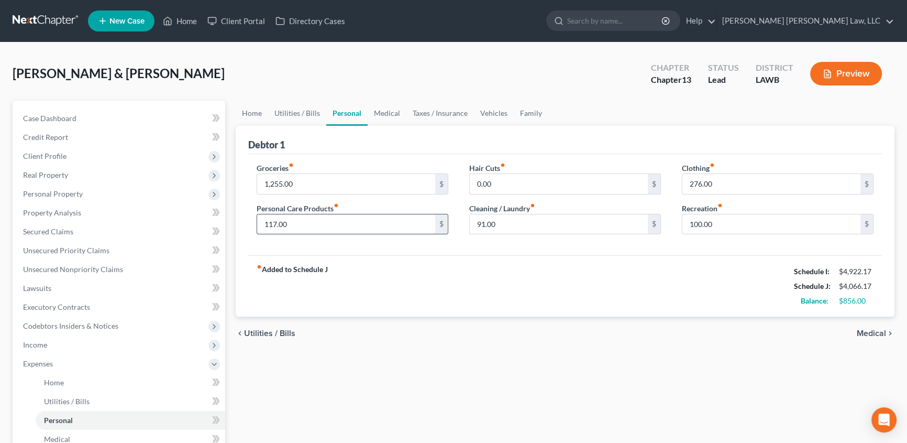
click at [409, 224] on input "117.00" at bounding box center [346, 224] width 178 height 20
click at [383, 115] on link "Medical" at bounding box center [387, 113] width 39 height 25
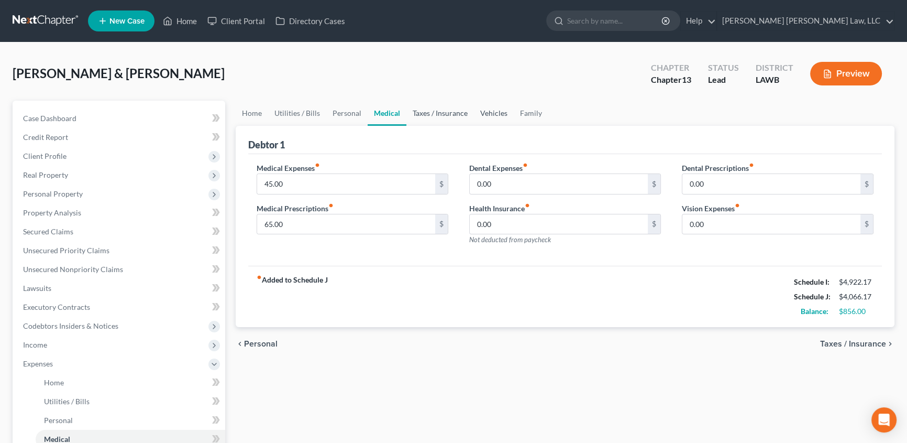
click at [427, 115] on link "Taxes / Insurance" at bounding box center [440, 113] width 68 height 25
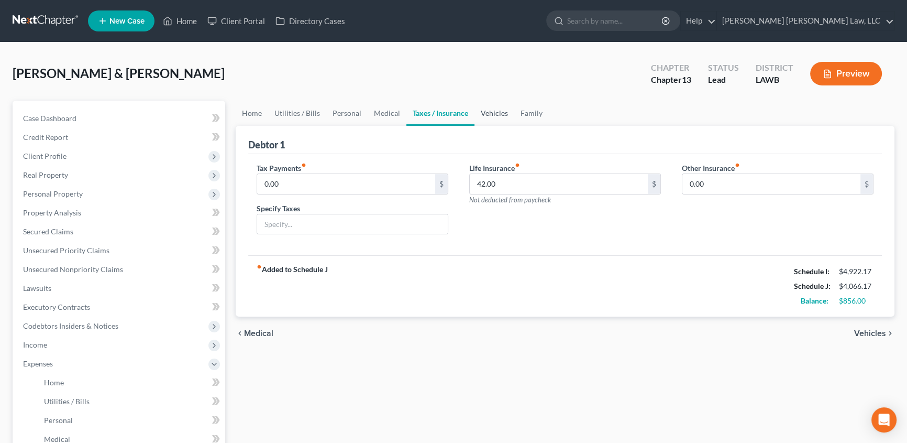
click at [487, 113] on link "Vehicles" at bounding box center [495, 113] width 40 height 25
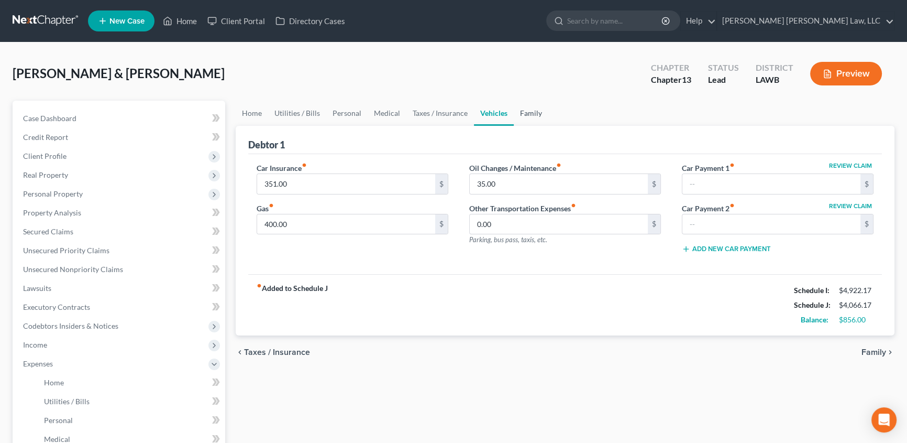
click at [524, 110] on link "Family" at bounding box center [531, 113] width 35 height 25
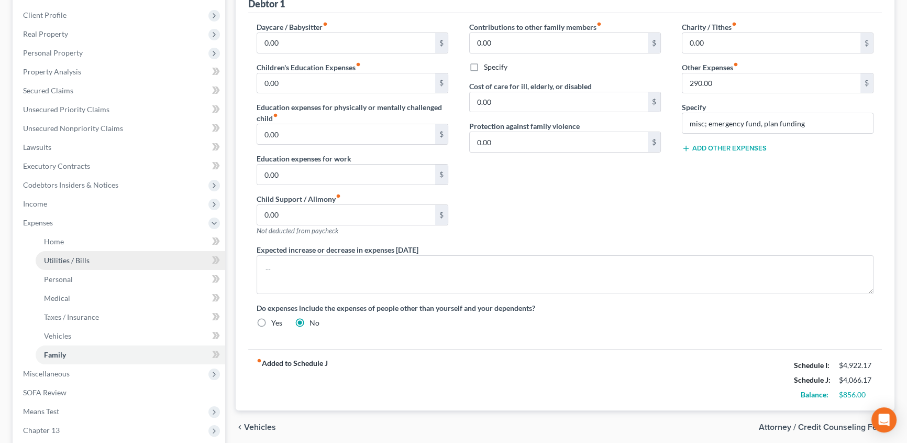
scroll to position [142, 0]
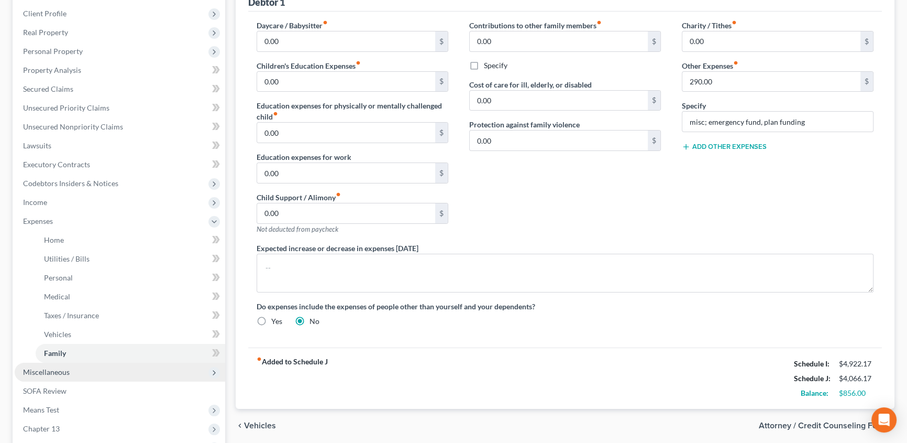
click at [89, 372] on span "Miscellaneous" at bounding box center [120, 371] width 211 height 19
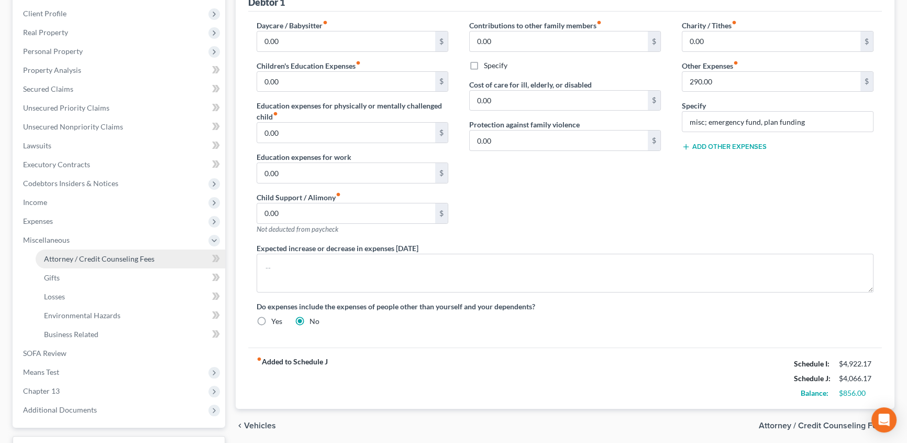
click at [105, 260] on span "Attorney / Credit Counseling Fees" at bounding box center [99, 258] width 111 height 9
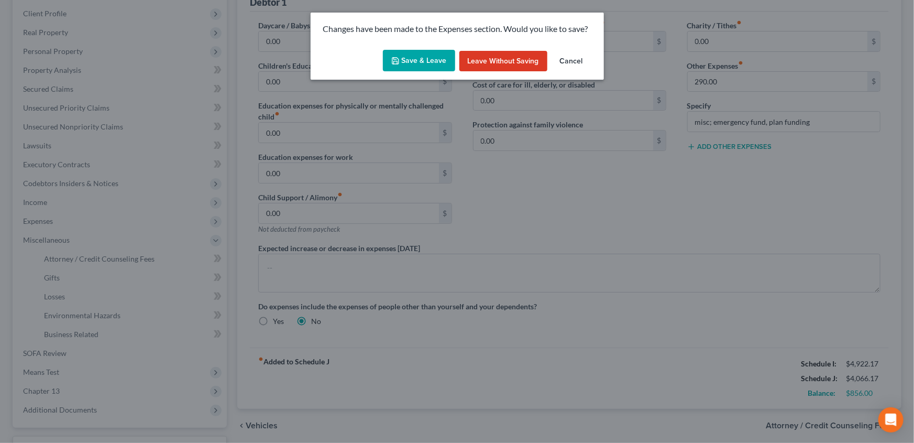
click at [403, 58] on button "Save & Leave" at bounding box center [419, 61] width 72 height 22
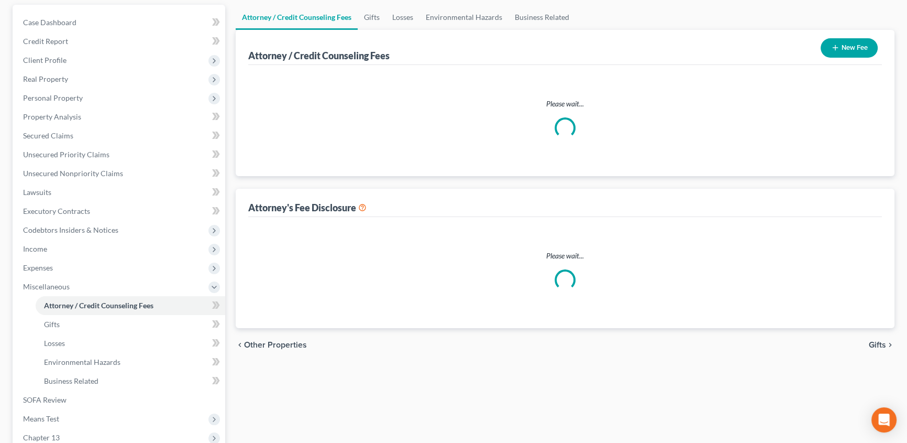
scroll to position [13, 0]
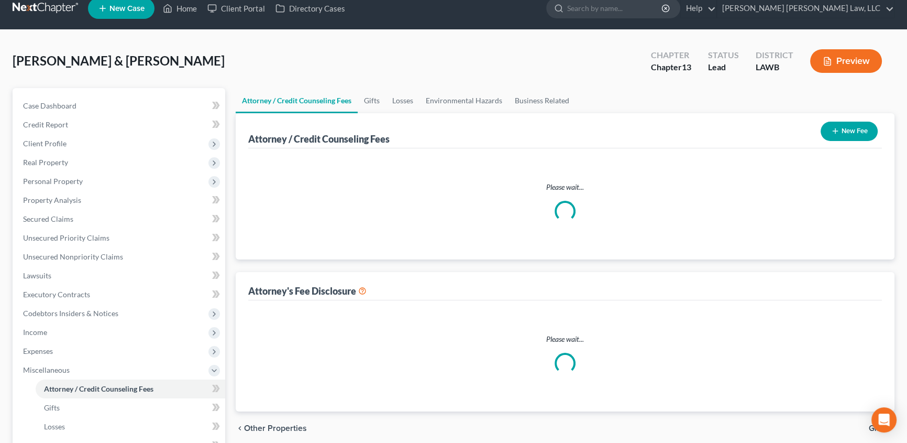
select select "1"
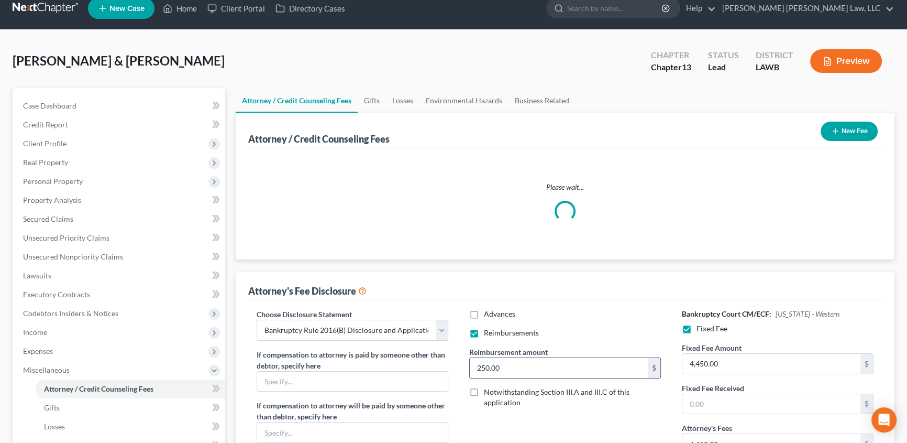
scroll to position [0, 0]
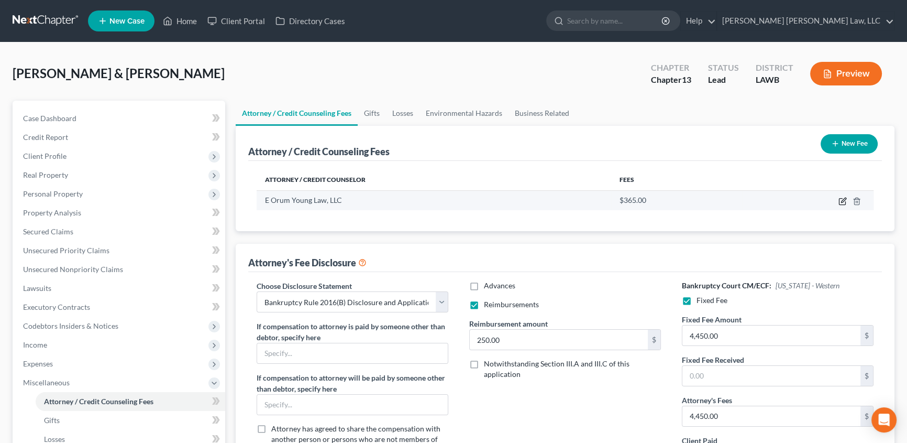
click at [841, 201] on icon "button" at bounding box center [843, 199] width 5 height 5
select select "19"
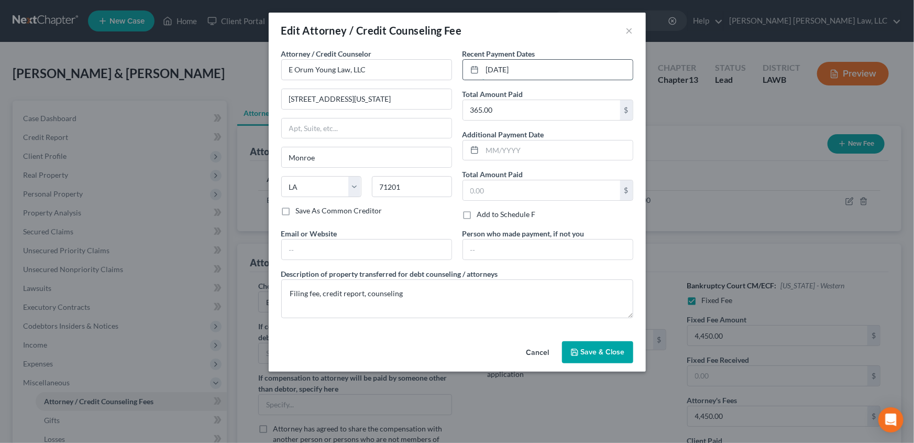
click at [529, 70] on input "[DATE]" at bounding box center [557, 70] width 150 height 20
click at [530, 70] on input "8/" at bounding box center [557, 70] width 150 height 20
type input "[DATE]"
click at [609, 355] on span "Save & Close" at bounding box center [603, 351] width 44 height 9
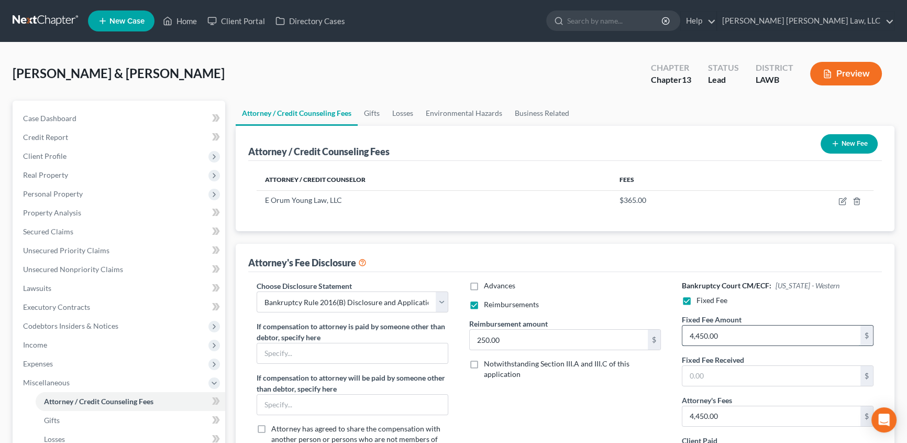
click at [723, 330] on input "4,450.00" at bounding box center [772, 335] width 178 height 20
type input "5,025.00"
click at [735, 416] on input "4,450.00" at bounding box center [772, 416] width 178 height 20
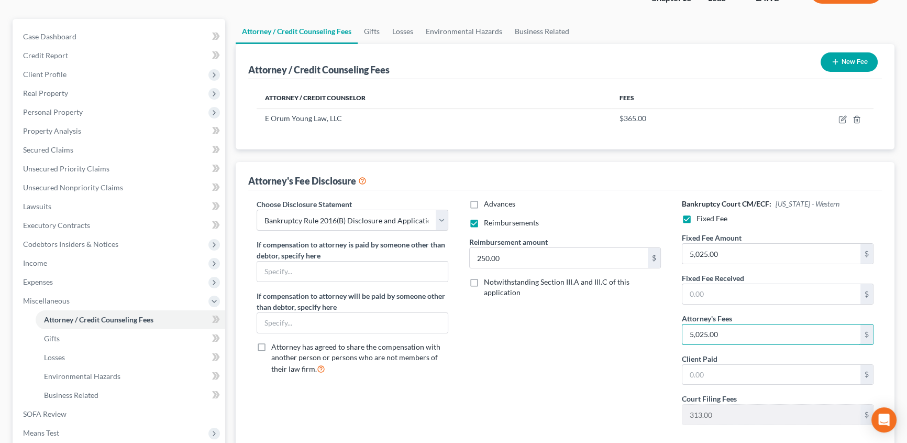
scroll to position [95, 0]
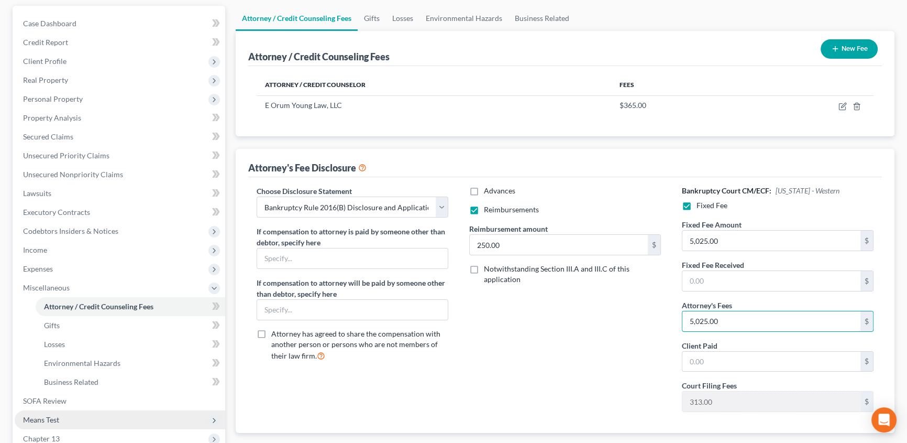
type input "5,025.00"
click at [65, 414] on span "Means Test" at bounding box center [120, 419] width 211 height 19
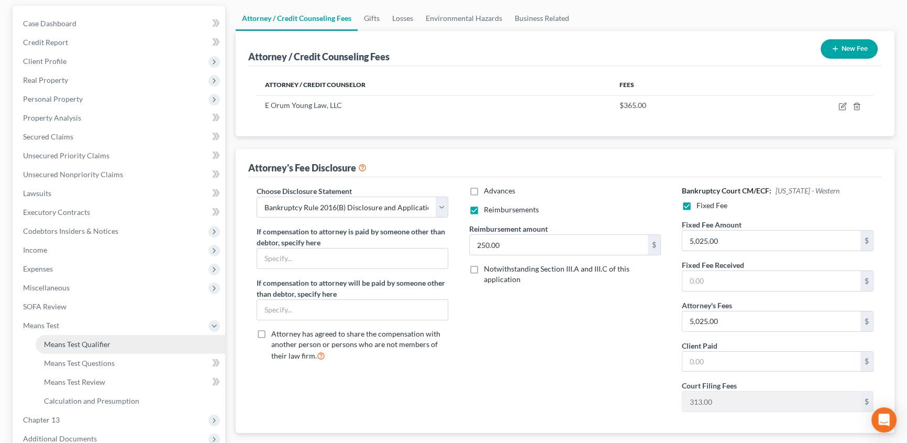
click at [90, 345] on span "Means Test Qualifier" at bounding box center [77, 343] width 67 height 9
